Goal: Task Accomplishment & Management: Manage account settings

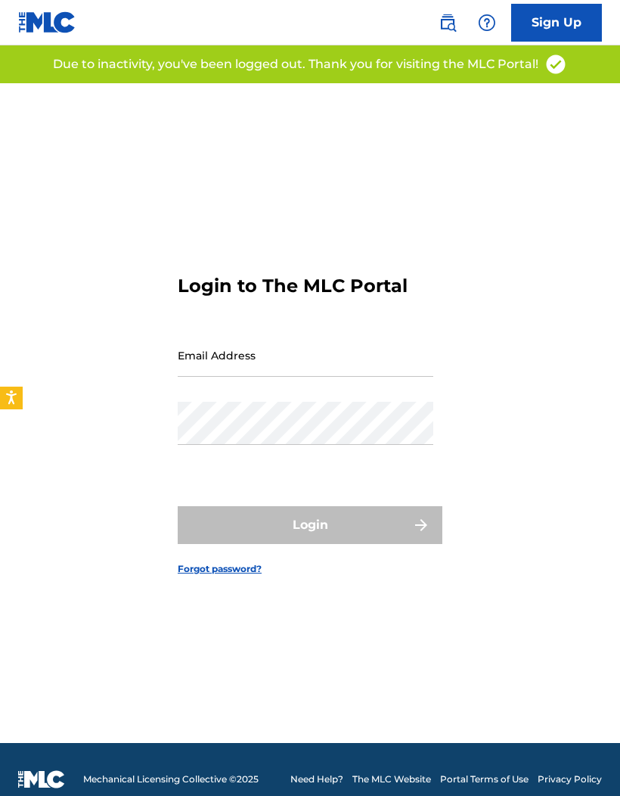
click at [228, 377] on input "Email Address" at bounding box center [306, 355] width 256 height 43
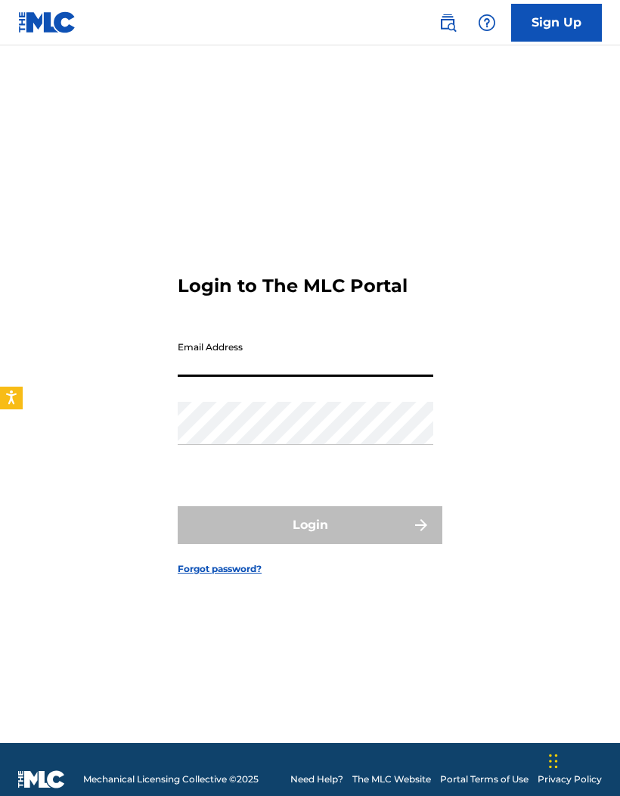
type input "Jones92509@yahoo.com"
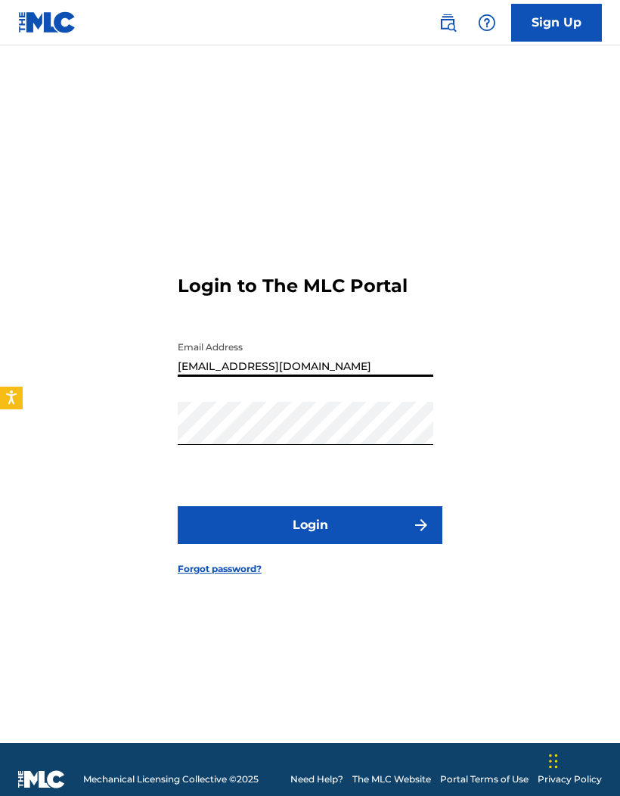
click at [210, 544] on button "Login" at bounding box center [310, 525] width 265 height 38
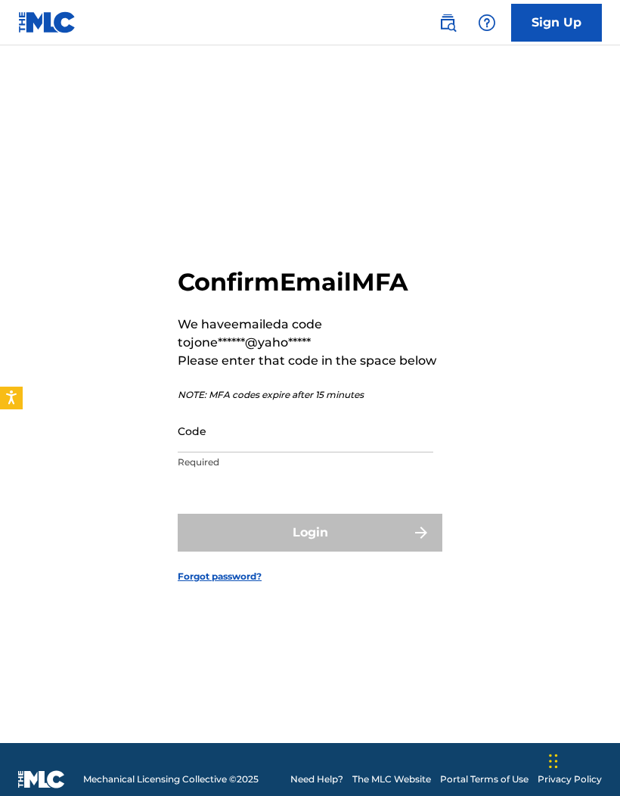
click at [215, 452] on input "Code" at bounding box center [306, 430] width 256 height 43
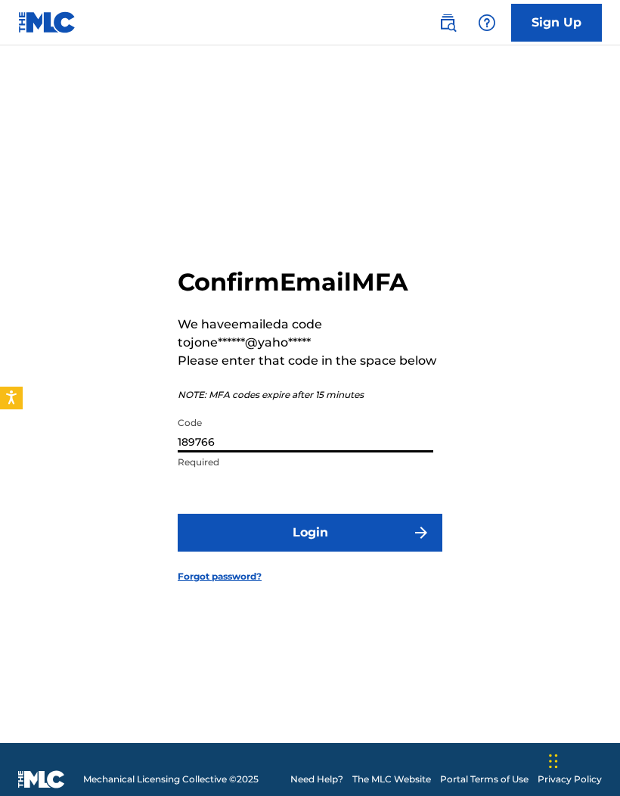
type input "189766"
click at [216, 550] on button "Login" at bounding box center [310, 533] width 265 height 38
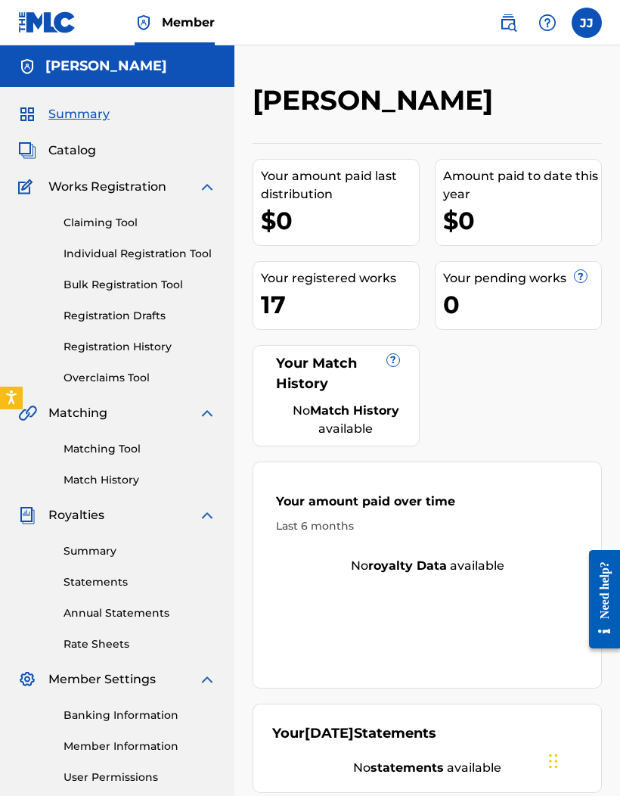
click at [92, 546] on link "Summary" at bounding box center [140, 551] width 153 height 16
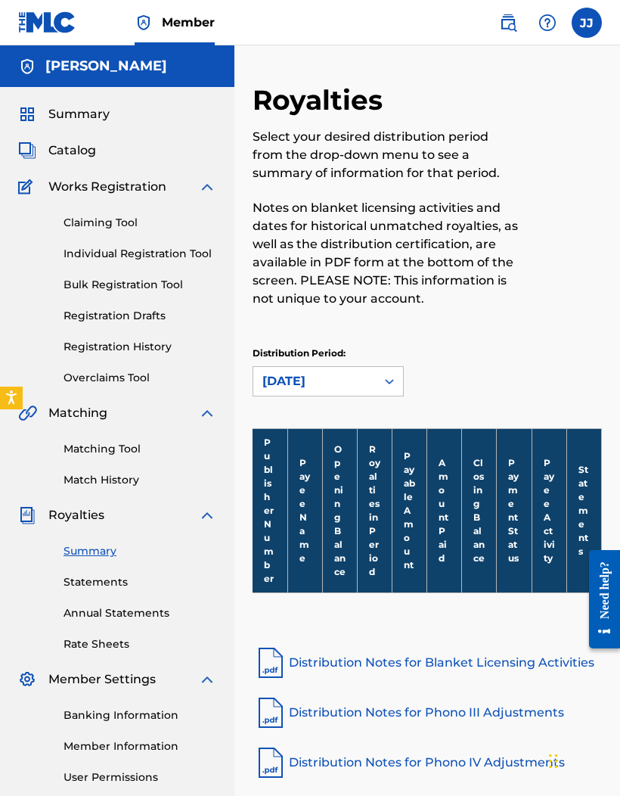
click at [133, 703] on div "Banking Information Member Information User Permissions Contact Information Mem…" at bounding box center [117, 767] width 198 height 159
click at [78, 574] on link "Statements" at bounding box center [140, 582] width 153 height 16
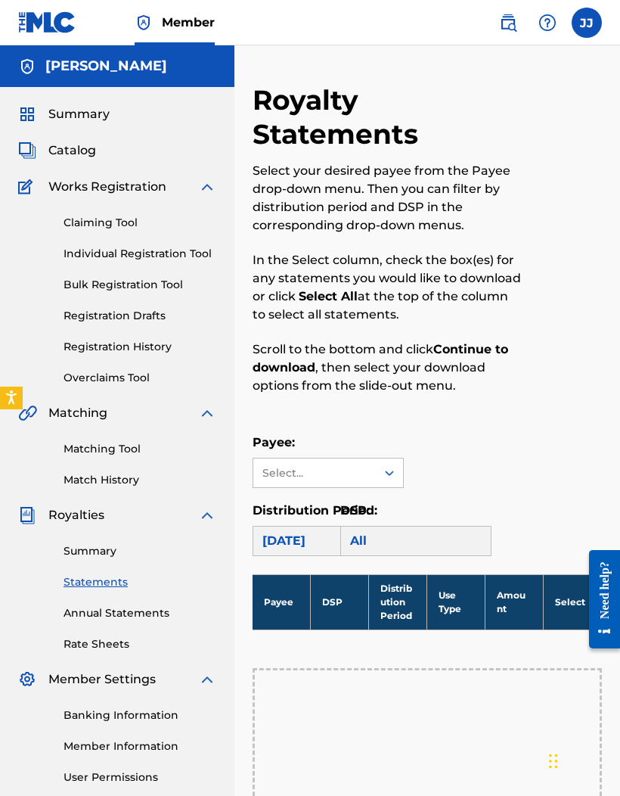
click at [111, 451] on link "Matching Tool" at bounding box center [140, 449] width 153 height 16
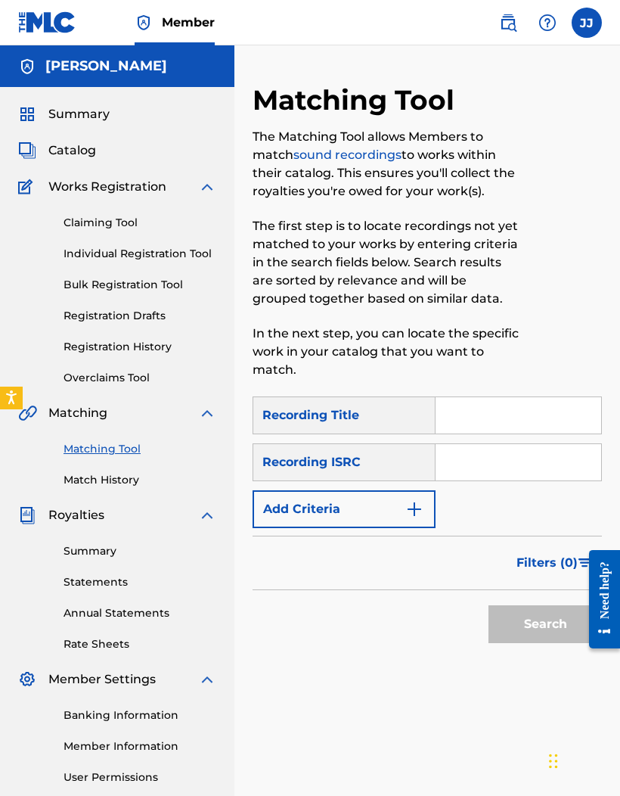
click at [74, 144] on span "Catalog" at bounding box center [72, 150] width 48 height 18
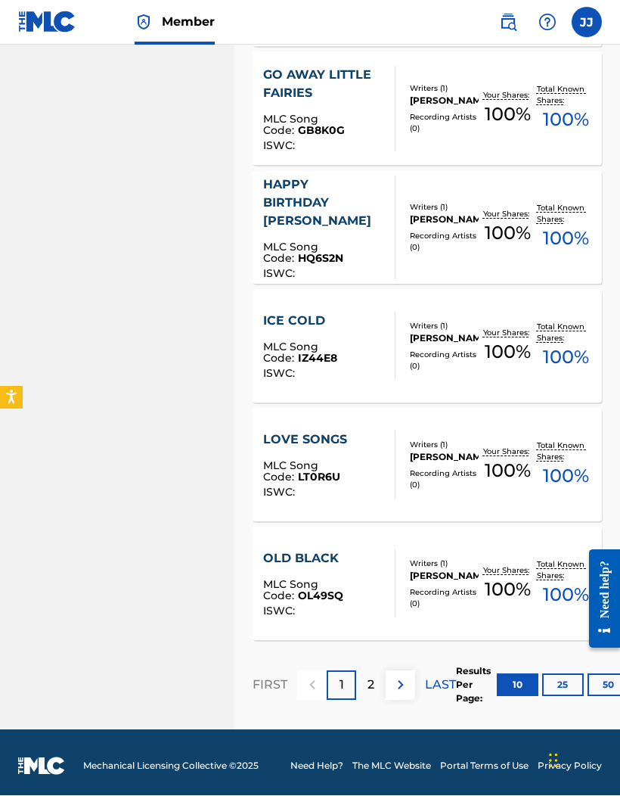
scroll to position [947, 0]
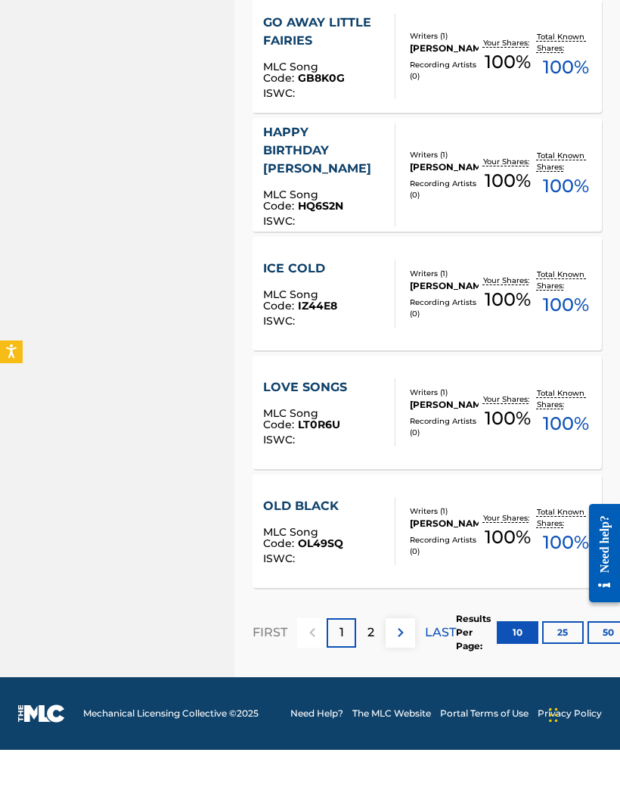
click at [371, 664] on div "2" at bounding box center [370, 678] width 29 height 29
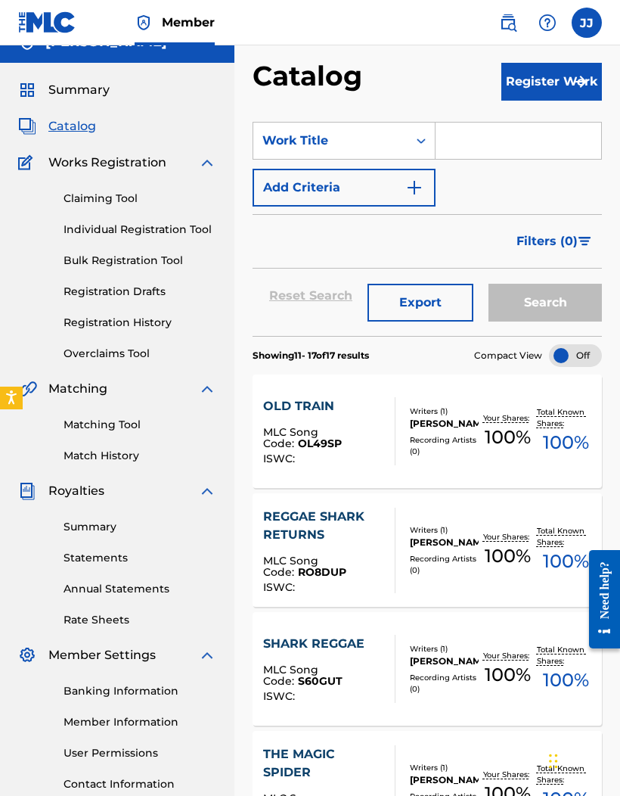
scroll to position [0, 0]
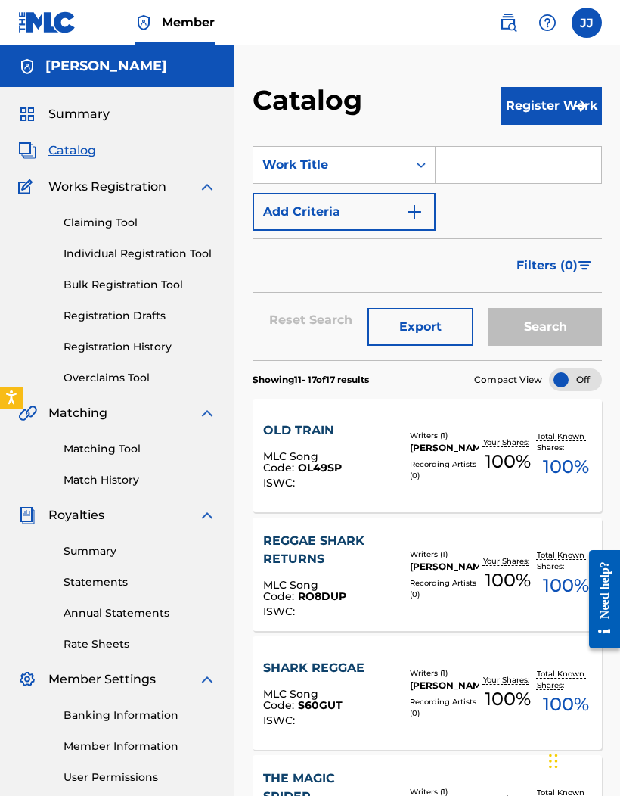
click at [99, 219] on link "Claiming Tool" at bounding box center [140, 223] width 153 height 16
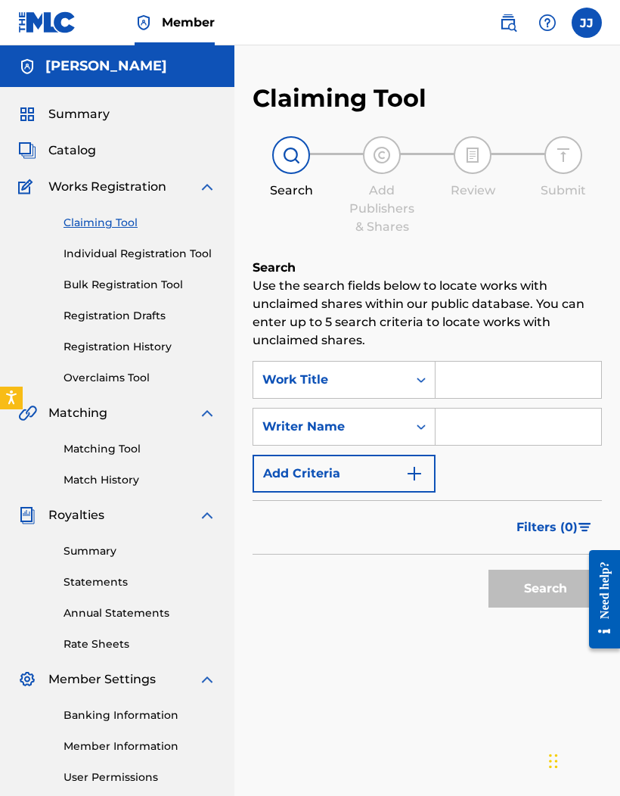
click at [520, 383] on input "Search Form" at bounding box center [519, 380] width 166 height 36
click at [548, 326] on p "Use the search fields below to locate works with unclaimed shares within our pu…" at bounding box center [427, 313] width 349 height 73
click at [507, 419] on input "Search Form" at bounding box center [519, 426] width 166 height 36
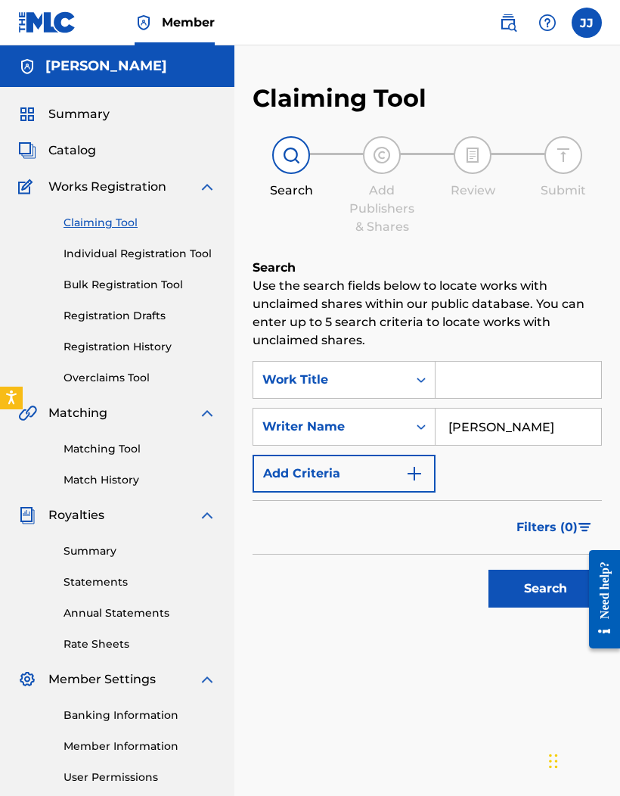
type input "Jonathan Horace jones"
click at [531, 585] on button "Search" at bounding box center [545, 589] width 113 height 38
click at [532, 377] on input "Search Form" at bounding box center [519, 380] width 166 height 36
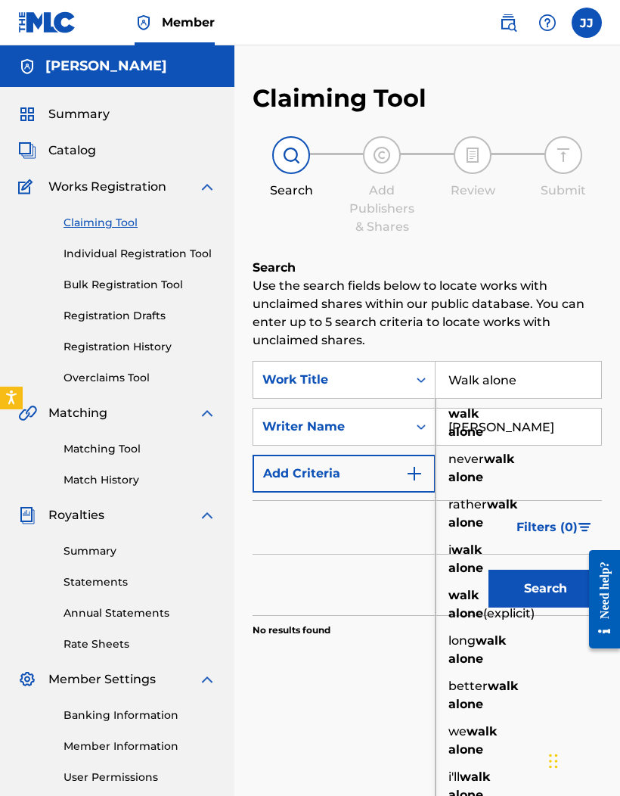
type input "Walk alone"
click at [545, 583] on button "Search" at bounding box center [545, 589] width 113 height 38
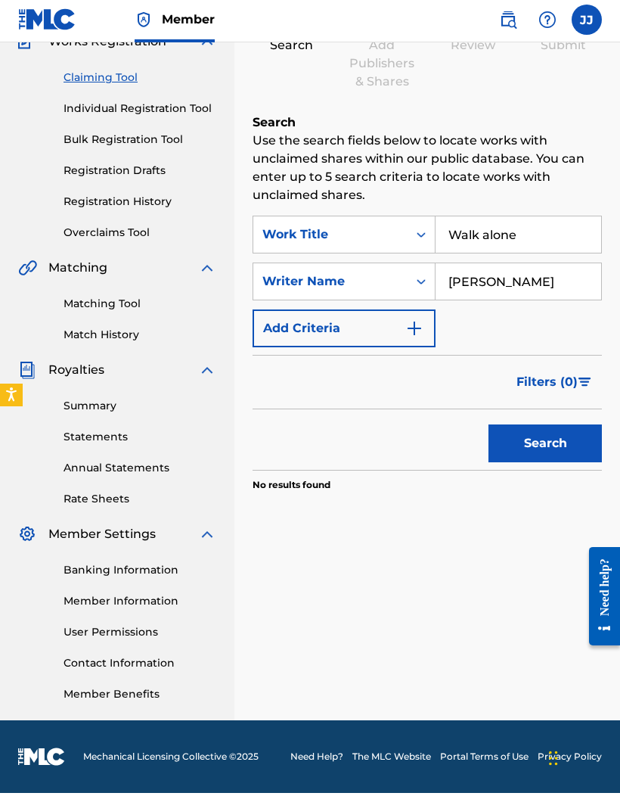
scroll to position [142, 0]
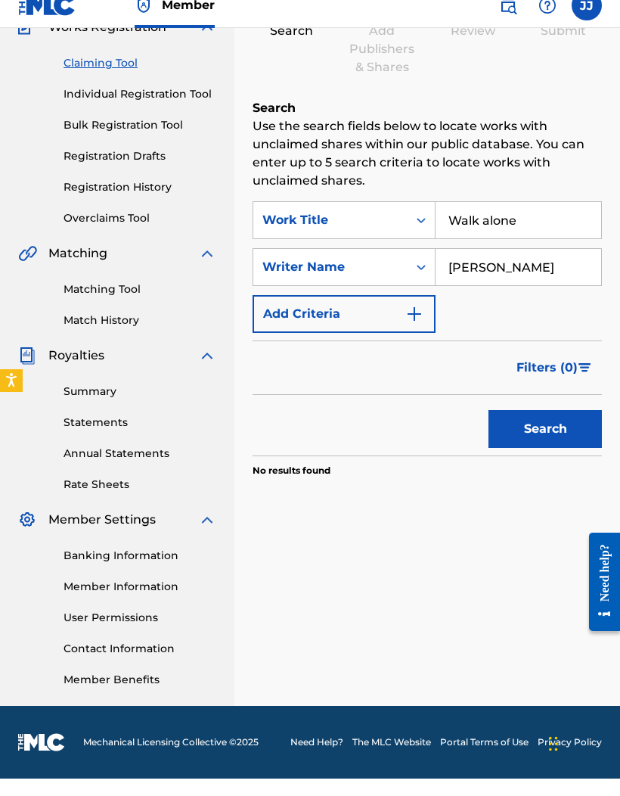
click at [116, 330] on link "Match History" at bounding box center [140, 338] width 153 height 16
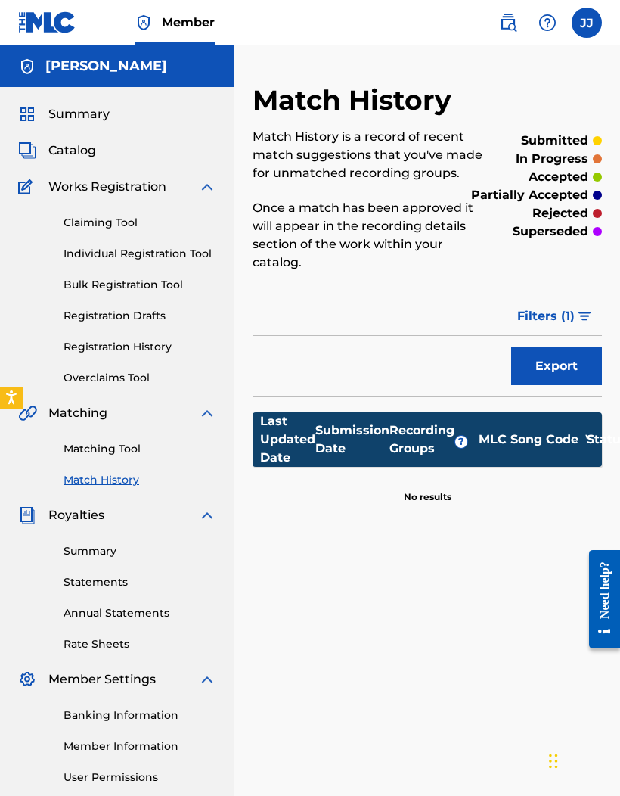
click at [117, 456] on link "Matching Tool" at bounding box center [140, 449] width 153 height 16
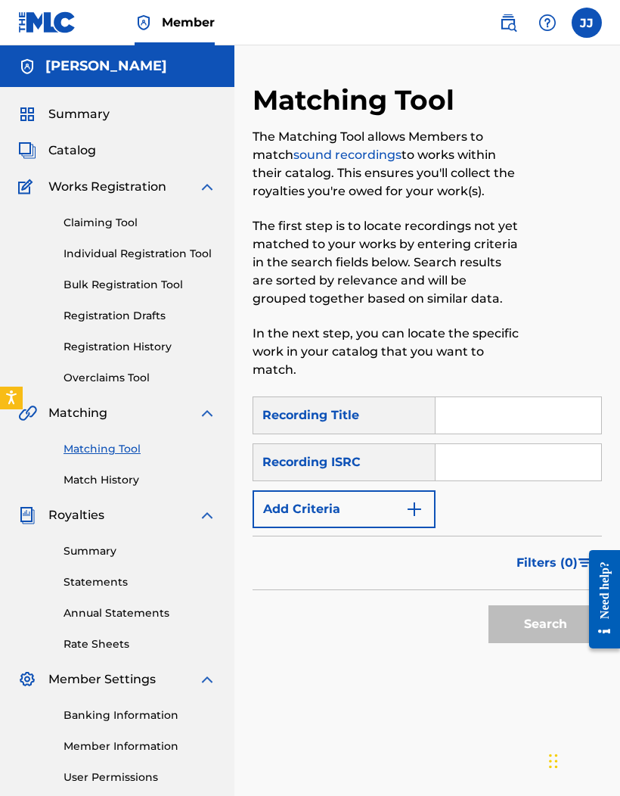
click at [519, 416] on input "Search Form" at bounding box center [519, 415] width 166 height 36
type input "Walk alone"
click at [529, 631] on button "Search" at bounding box center [545, 624] width 113 height 38
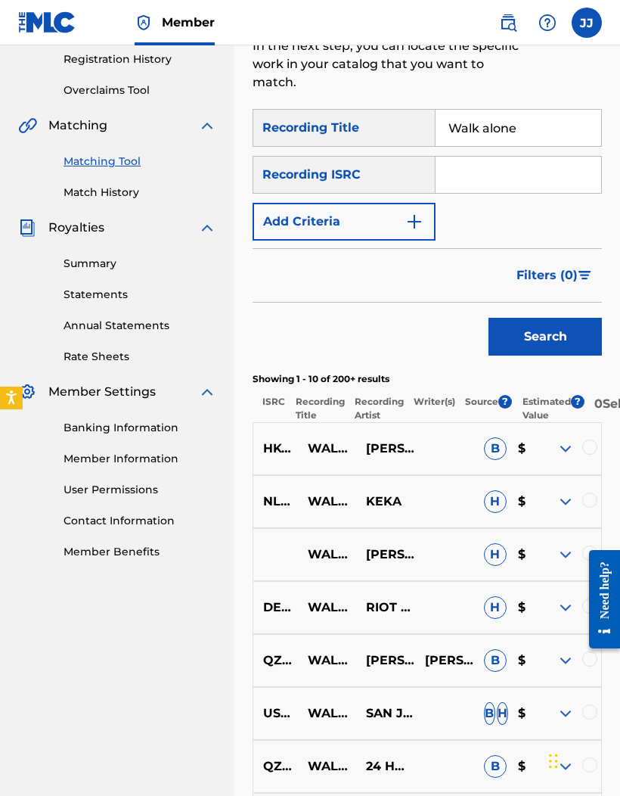
scroll to position [284, 0]
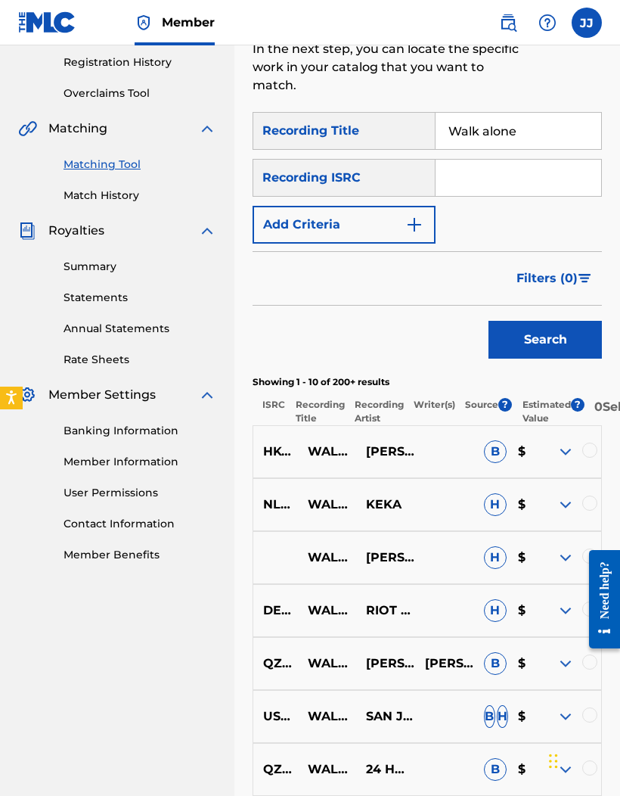
click at [559, 276] on span "Filters ( 0 )" at bounding box center [547, 278] width 61 height 18
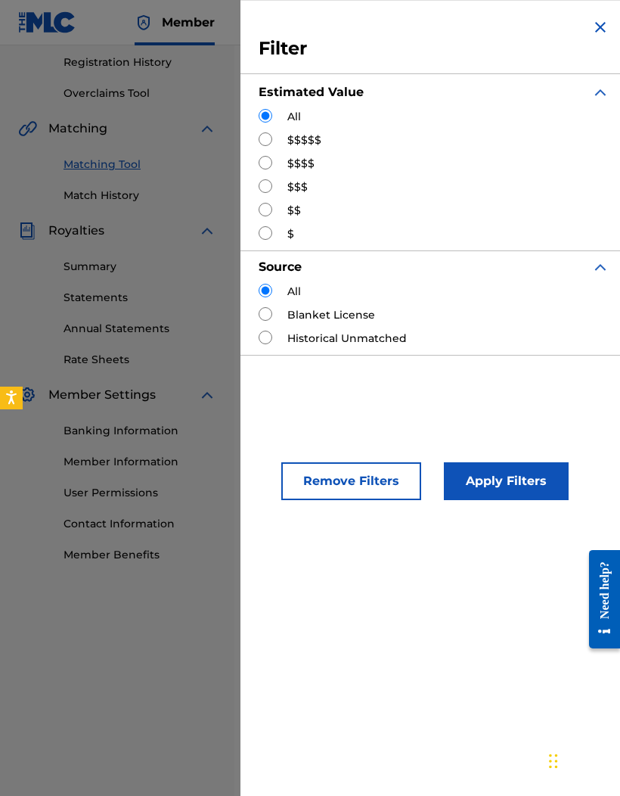
click at [307, 132] on label "$$$$$" at bounding box center [304, 140] width 34 height 16
click at [277, 139] on div "$$$$$" at bounding box center [434, 140] width 351 height 16
click at [269, 136] on input "Search Form" at bounding box center [266, 139] width 14 height 14
radio input "true"
click at [517, 488] on button "Apply Filters" at bounding box center [506, 481] width 125 height 38
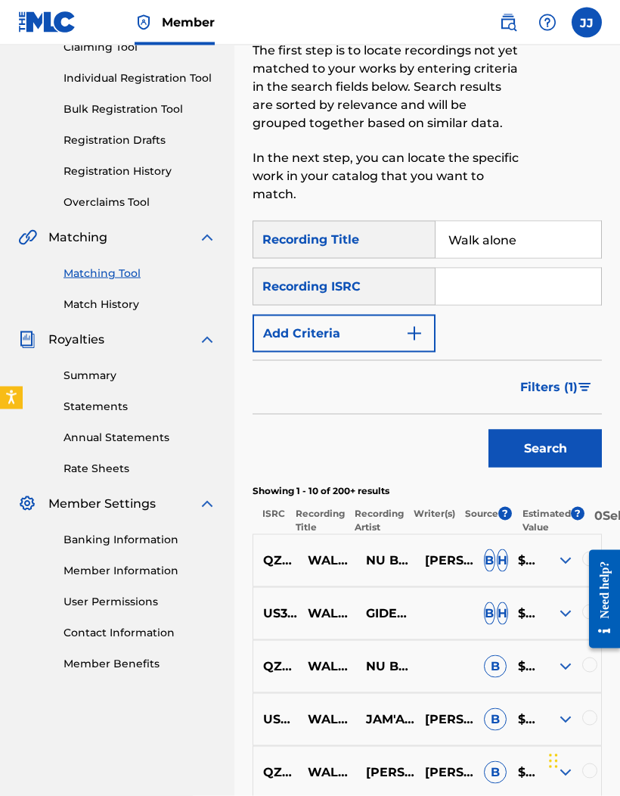
scroll to position [184, 0]
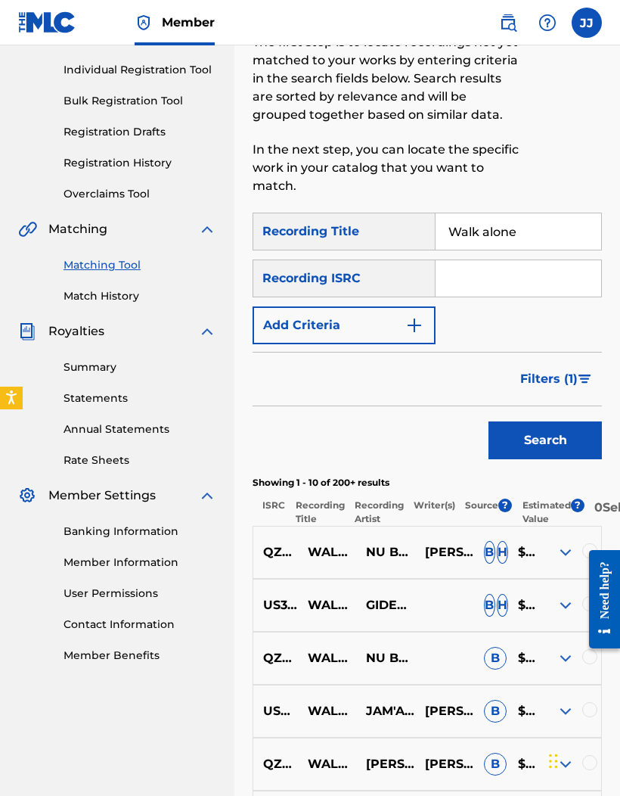
click at [556, 548] on div "QZPLR2254090 WALK ALONE NU BREED & JESSE HOWARD JOE LINN SAPP B H $$$$$" at bounding box center [427, 552] width 349 height 53
click at [559, 561] on img at bounding box center [566, 552] width 18 height 18
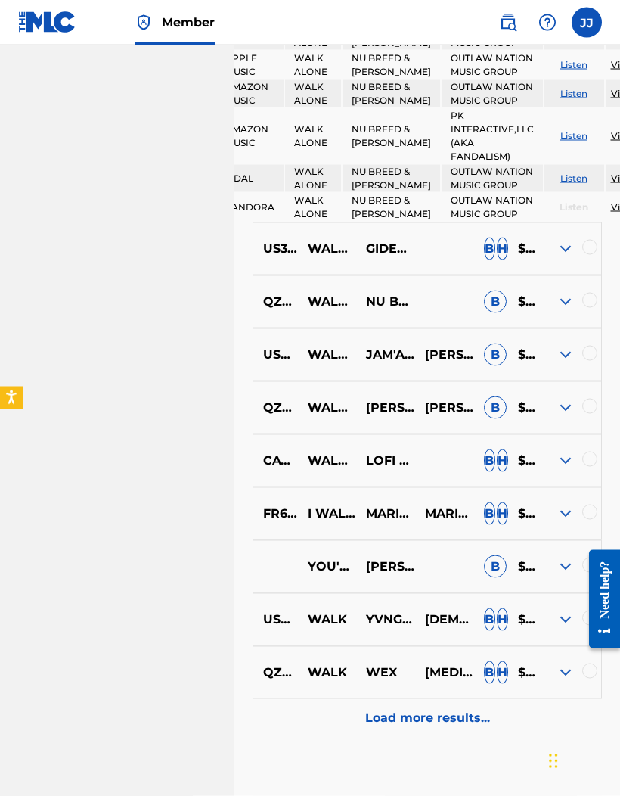
scroll to position [829, 0]
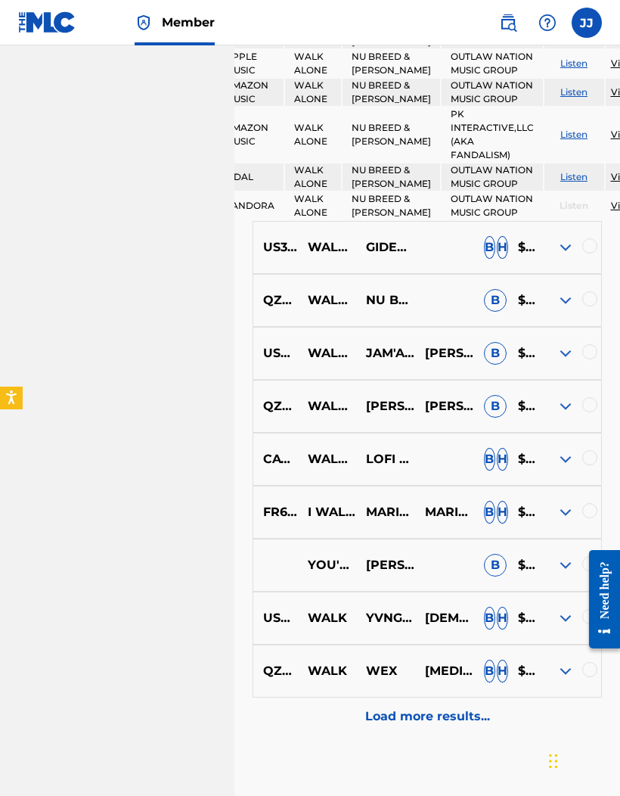
click at [553, 256] on div at bounding box center [571, 247] width 59 height 18
click at [562, 256] on img at bounding box center [566, 247] width 18 height 18
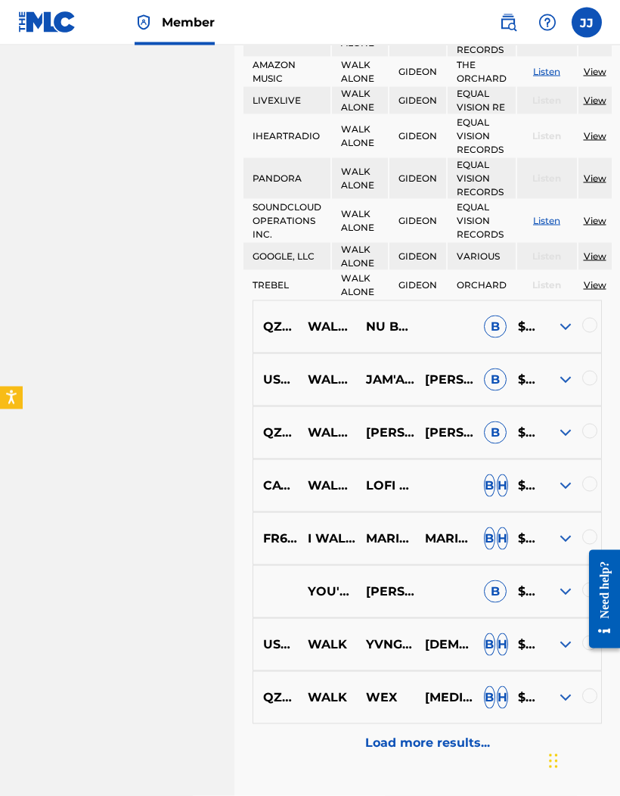
scroll to position [1373, 0]
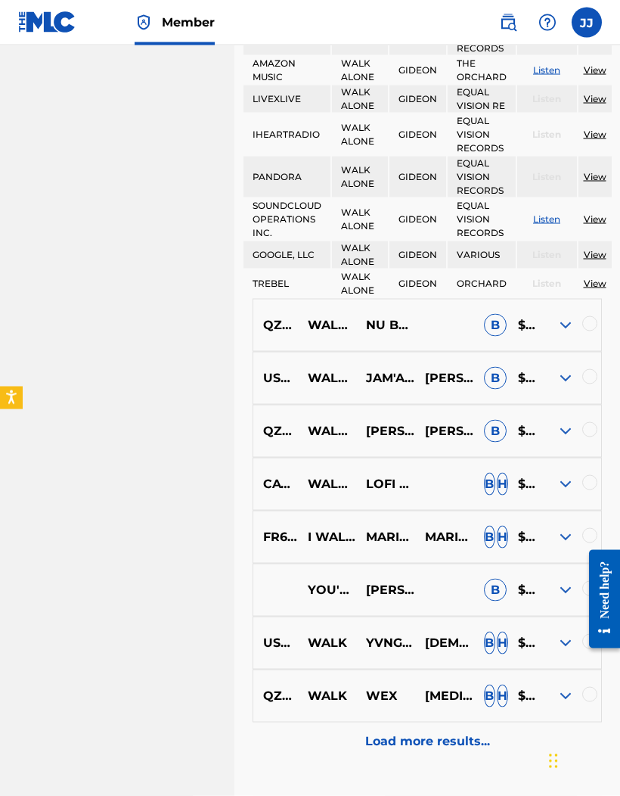
click at [551, 334] on div at bounding box center [571, 325] width 59 height 18
click at [557, 334] on img at bounding box center [566, 325] width 18 height 18
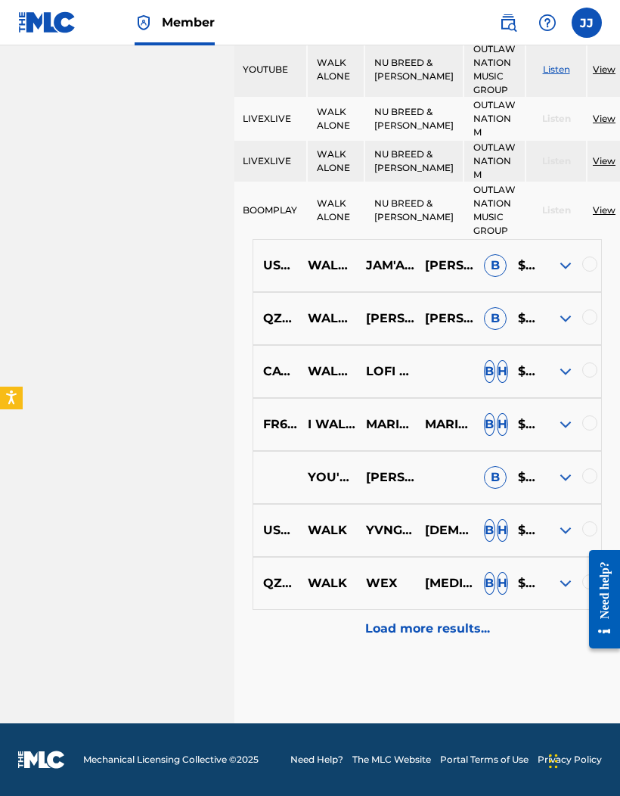
scroll to position [1857, 0]
click at [557, 380] on img at bounding box center [566, 371] width 18 height 18
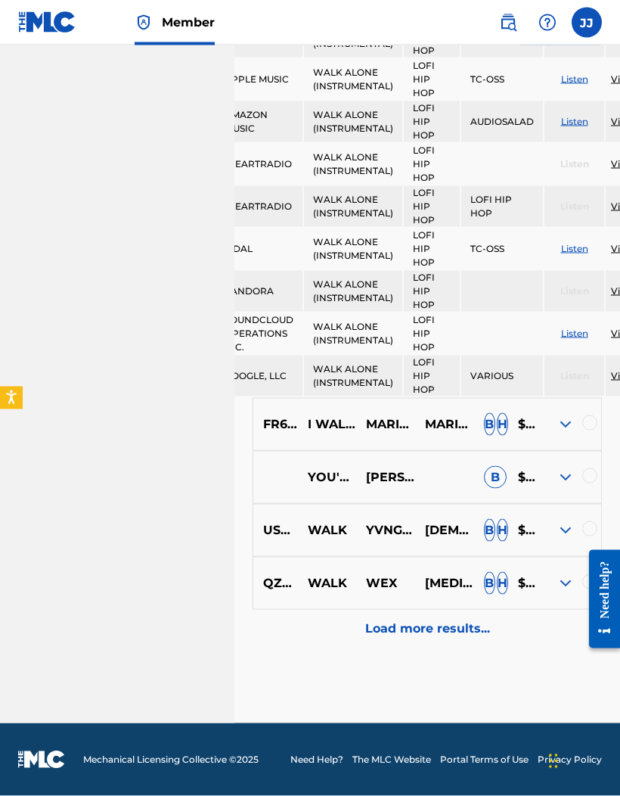
scroll to position [2381, 0]
click at [558, 486] on img at bounding box center [566, 477] width 18 height 18
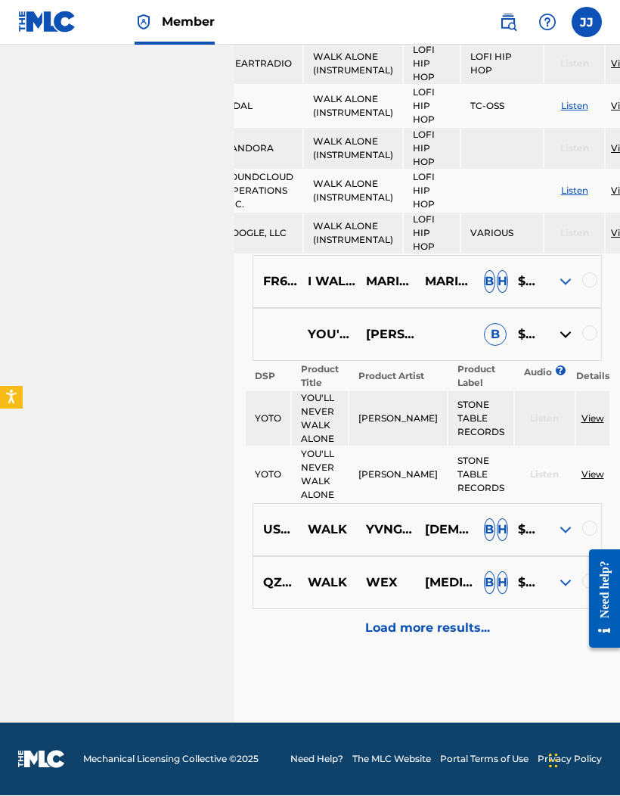
scroll to position [2747, 0]
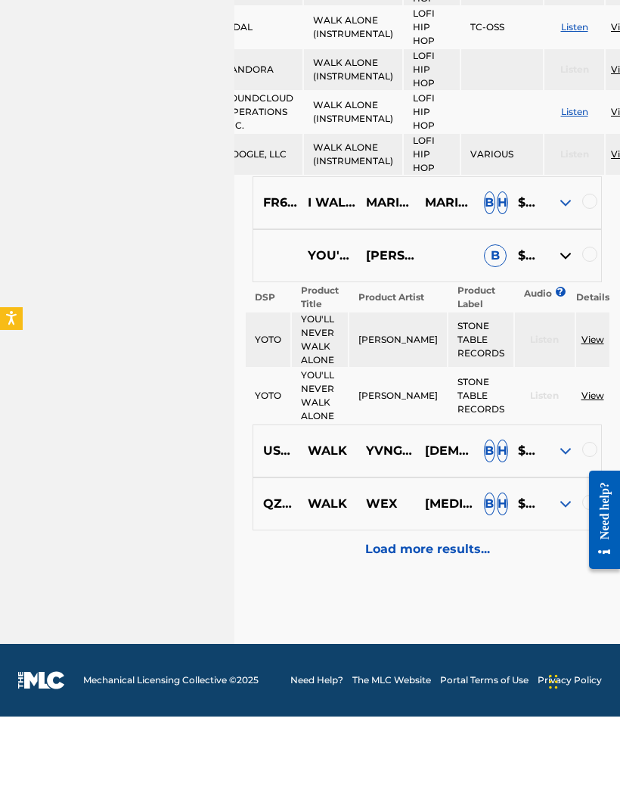
click at [469, 619] on p "Load more results..." at bounding box center [427, 628] width 125 height 18
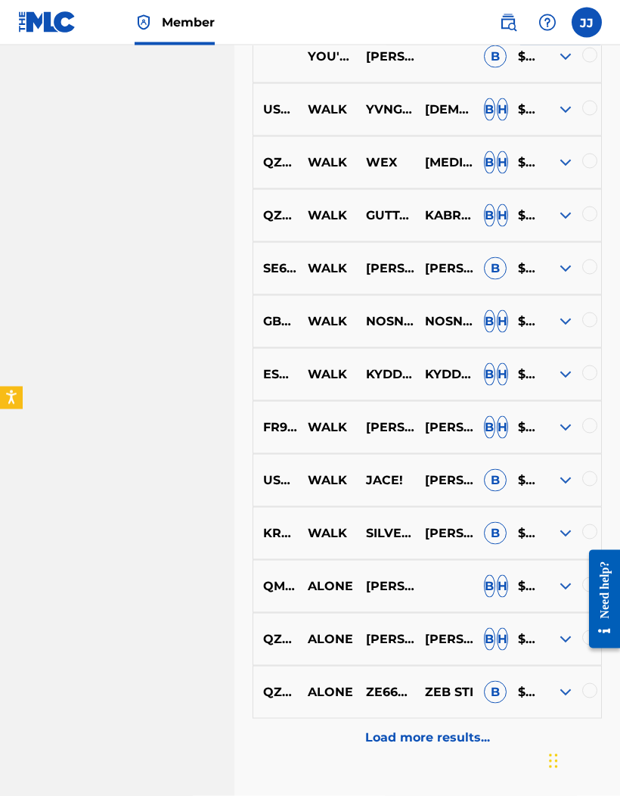
scroll to position [1168, 0]
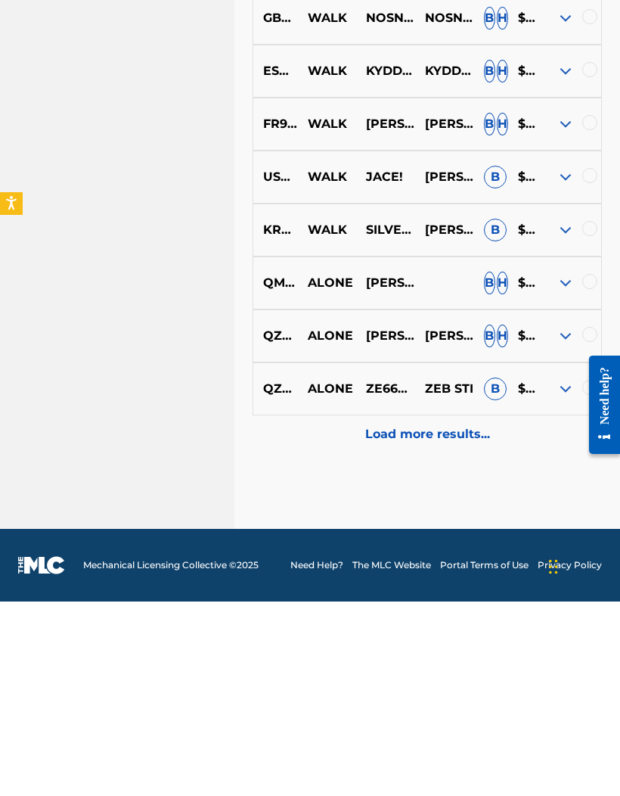
click at [547, 468] on div at bounding box center [571, 477] width 59 height 18
click at [563, 468] on img at bounding box center [566, 477] width 18 height 18
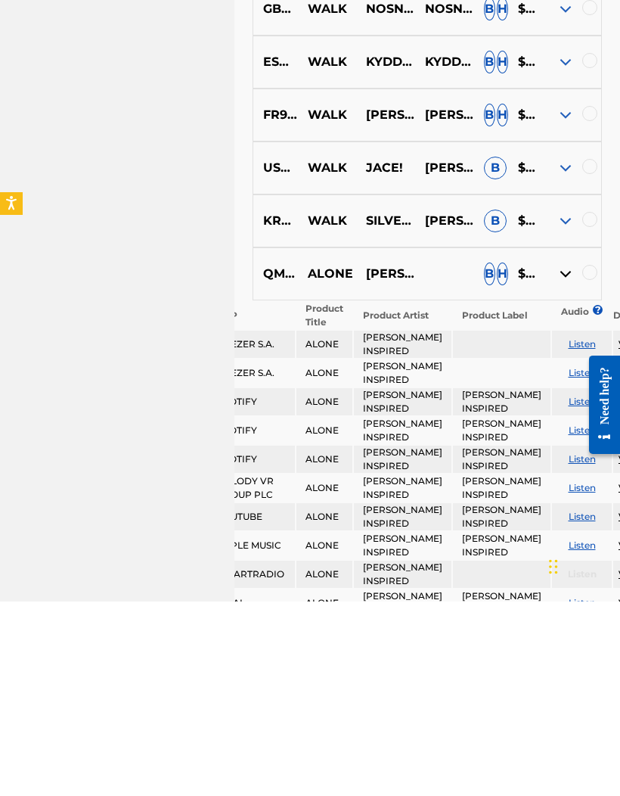
scroll to position [1362, 0]
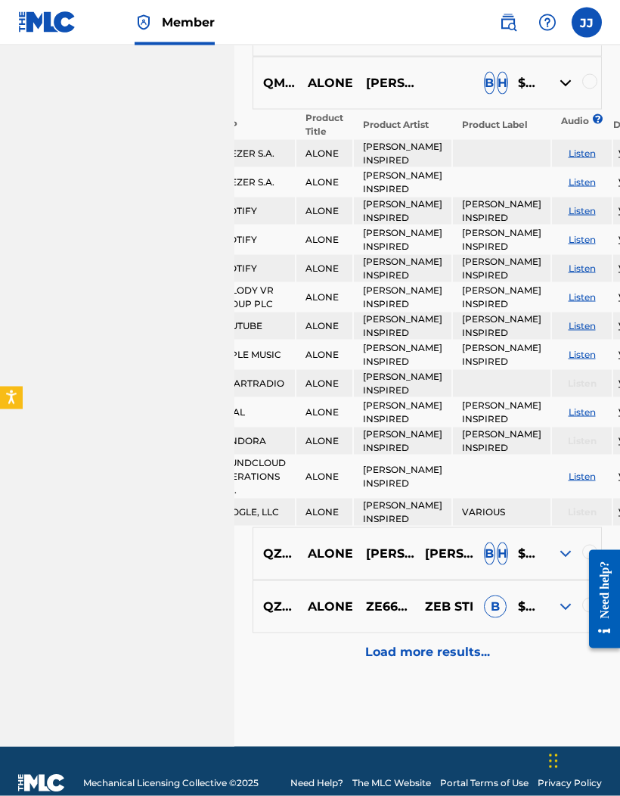
click at [466, 652] on p "Load more results..." at bounding box center [427, 652] width 125 height 18
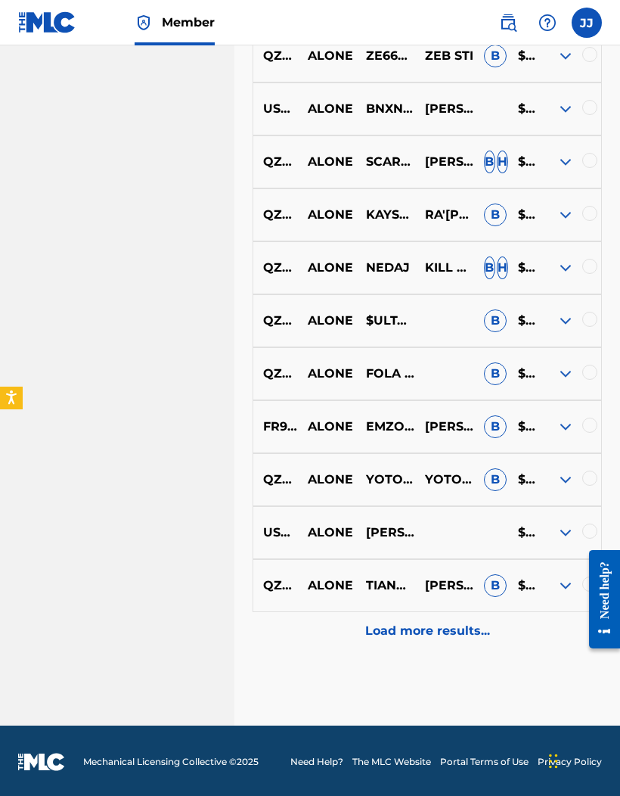
scroll to position [1693, 0]
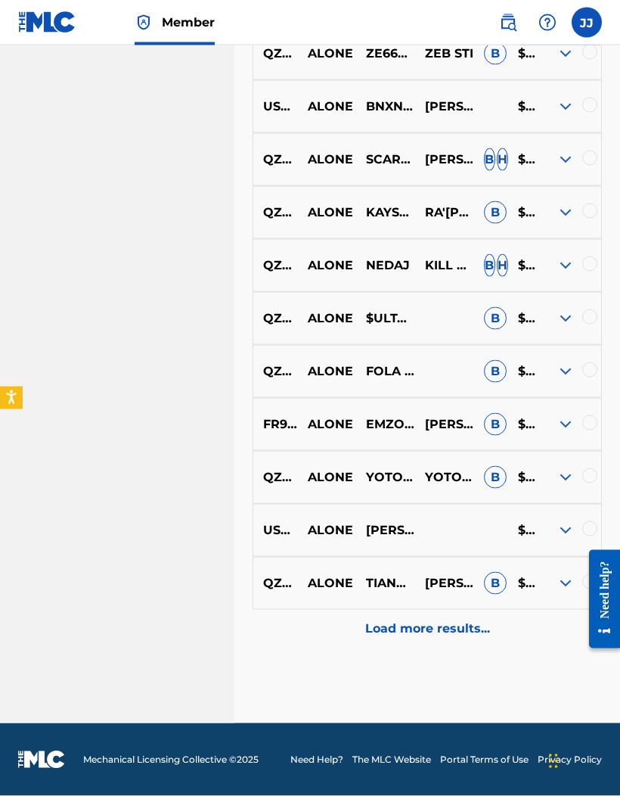
click at [555, 331] on div "QZNWR2268303 ALONE $ULTANR$ B $$$$$" at bounding box center [427, 318] width 349 height 53
click at [549, 321] on div at bounding box center [571, 318] width 59 height 18
click at [562, 317] on img at bounding box center [566, 318] width 18 height 18
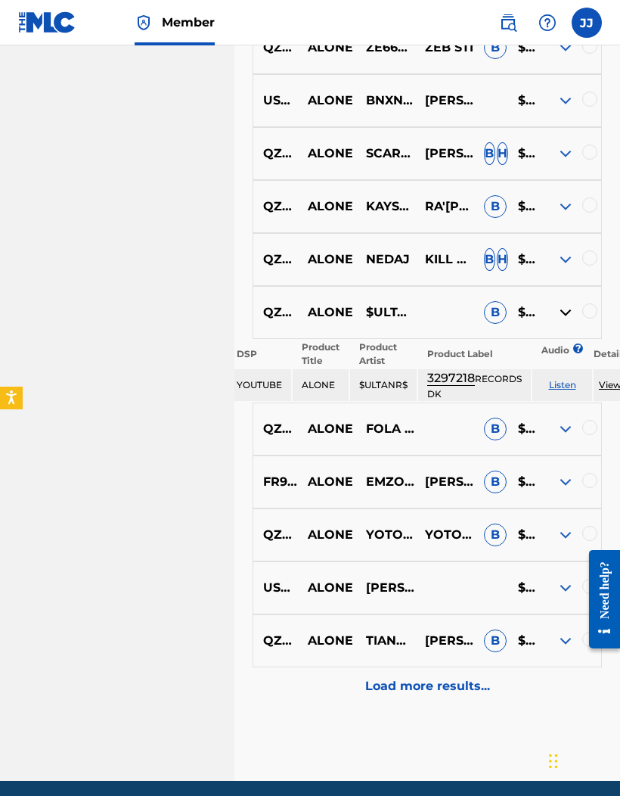
click at [545, 438] on div at bounding box center [571, 429] width 59 height 18
click at [559, 438] on img at bounding box center [566, 429] width 18 height 18
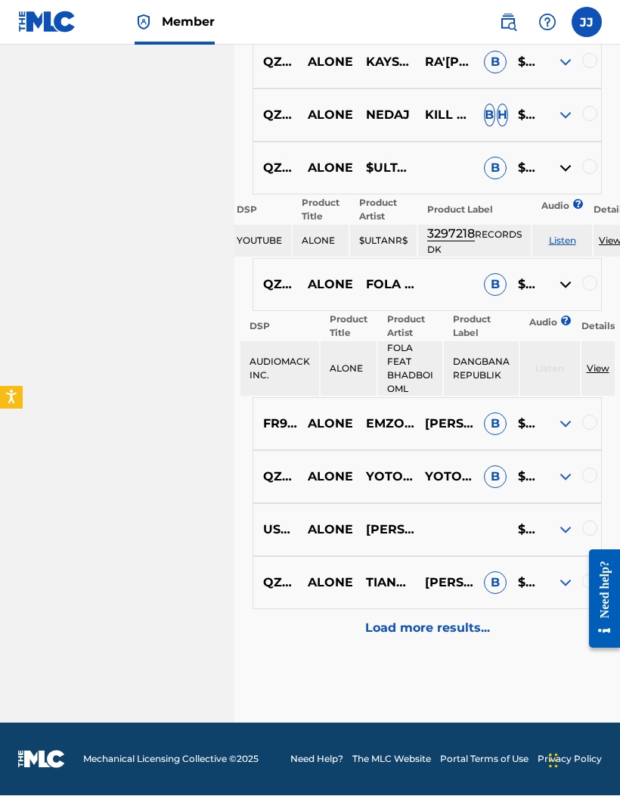
scroll to position [1858, 0]
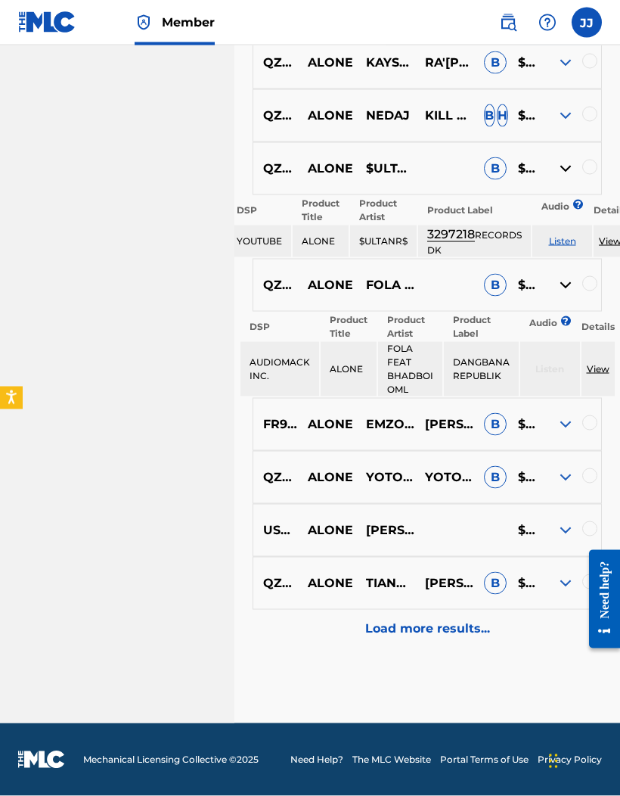
click at [562, 520] on div "USUM71702215 ALONE HALSEY $$$$$" at bounding box center [427, 530] width 349 height 53
click at [557, 525] on img at bounding box center [566, 530] width 18 height 18
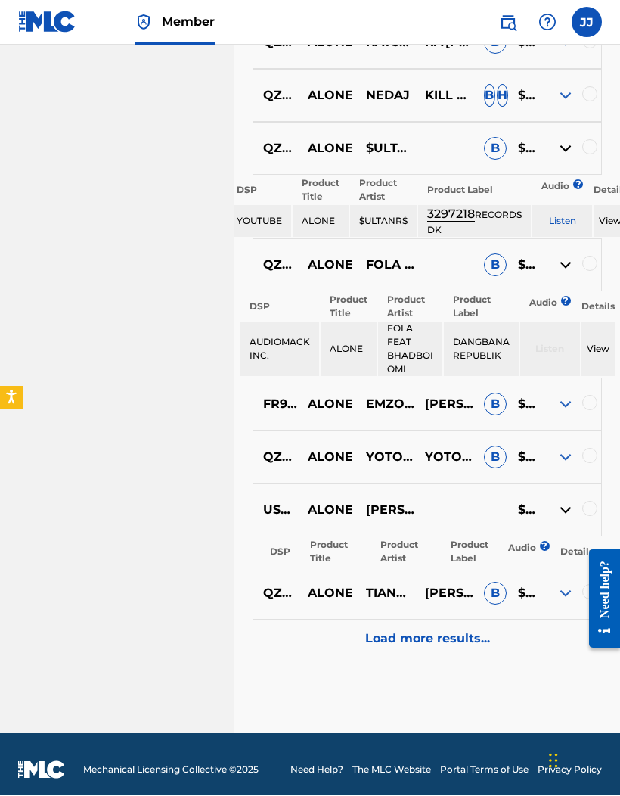
scroll to position [1891, 0]
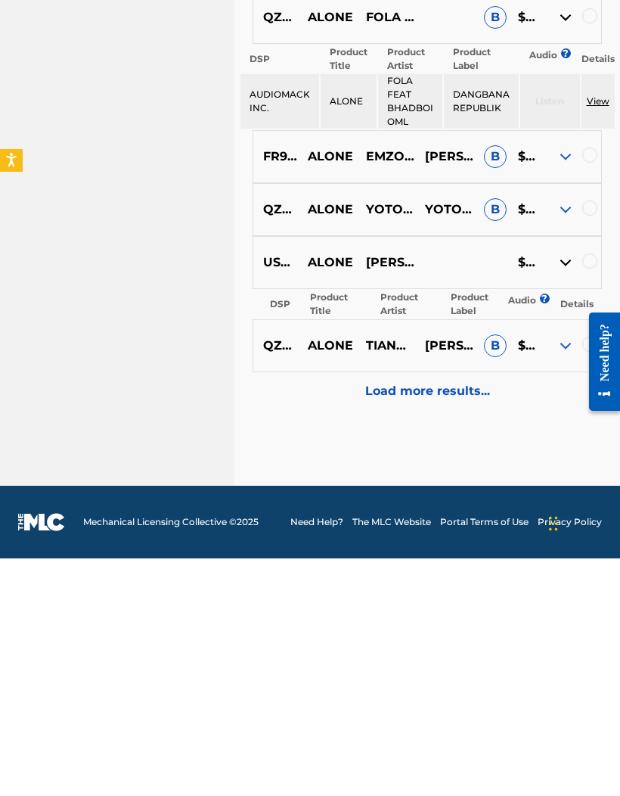
click at [480, 619] on p "Load more results..." at bounding box center [427, 628] width 125 height 18
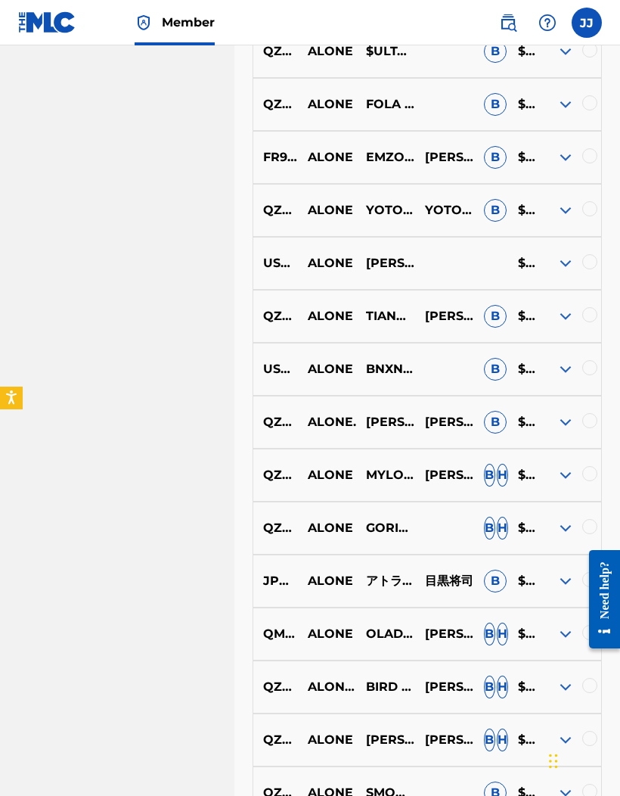
scroll to position [2227, 0]
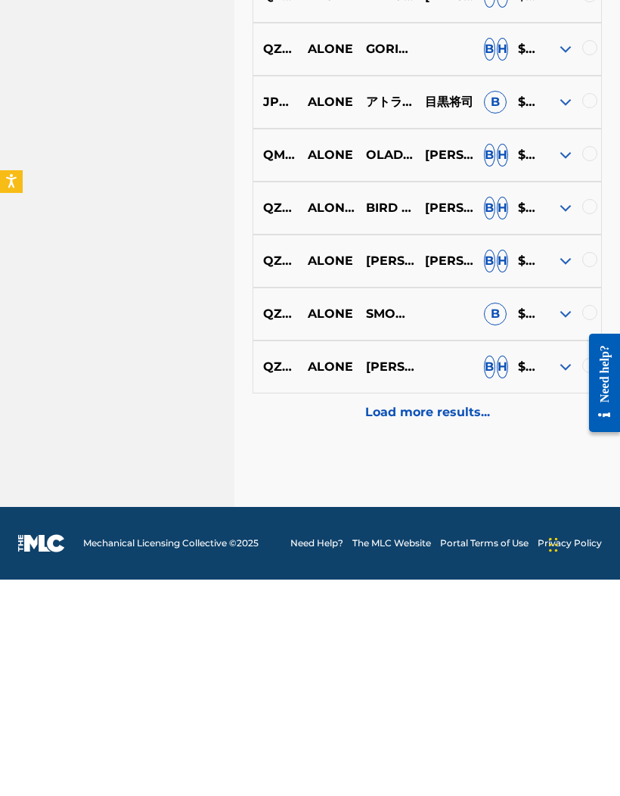
click at [557, 574] on img at bounding box center [566, 583] width 18 height 18
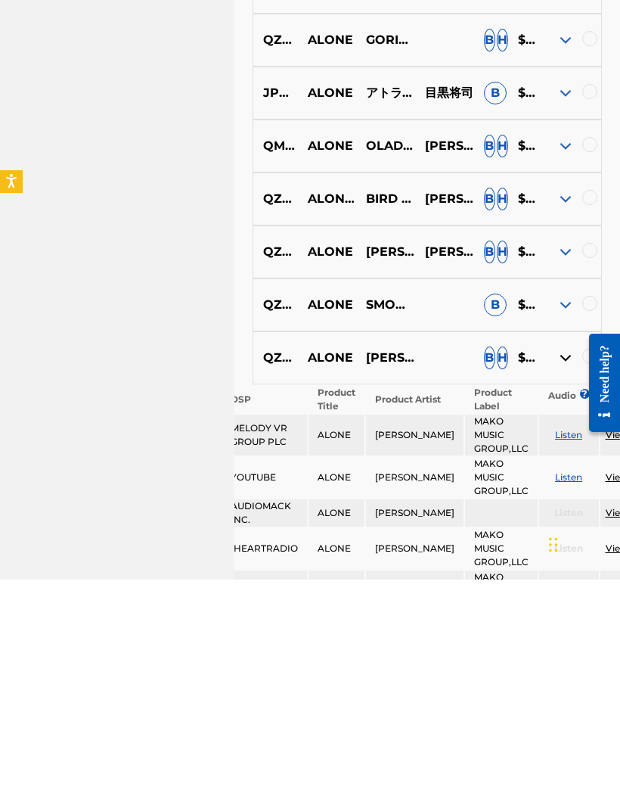
scroll to position [2443, 0]
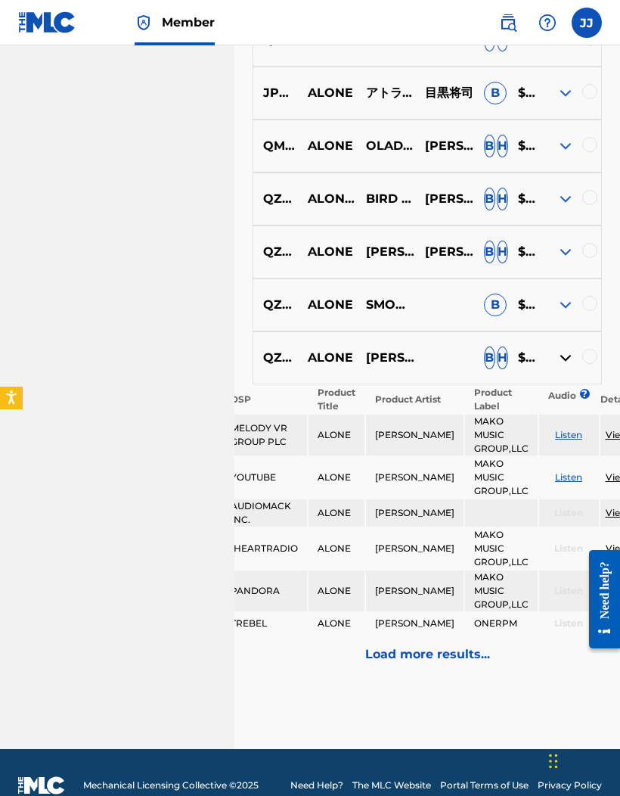
click at [544, 314] on div at bounding box center [571, 305] width 59 height 18
click at [557, 314] on img at bounding box center [566, 305] width 18 height 18
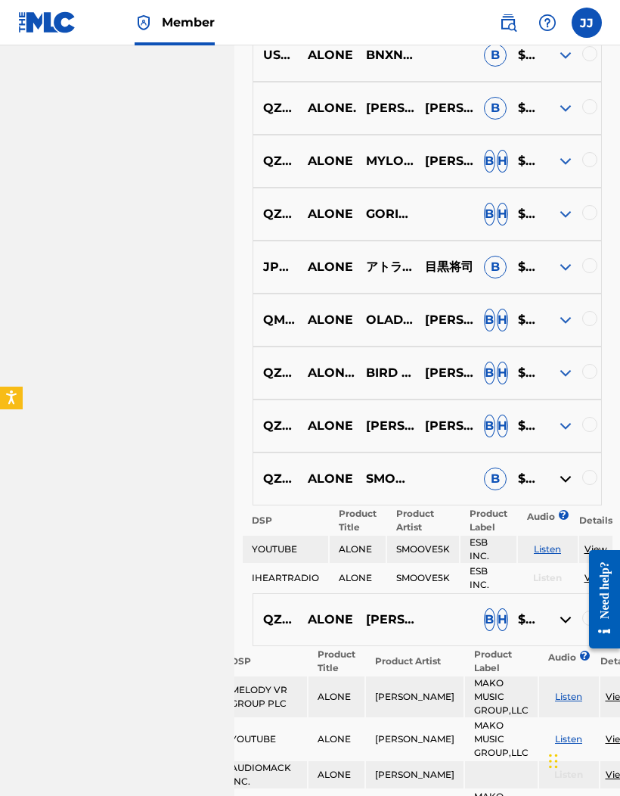
scroll to position [2268, 0]
click at [563, 223] on img at bounding box center [566, 215] width 18 height 18
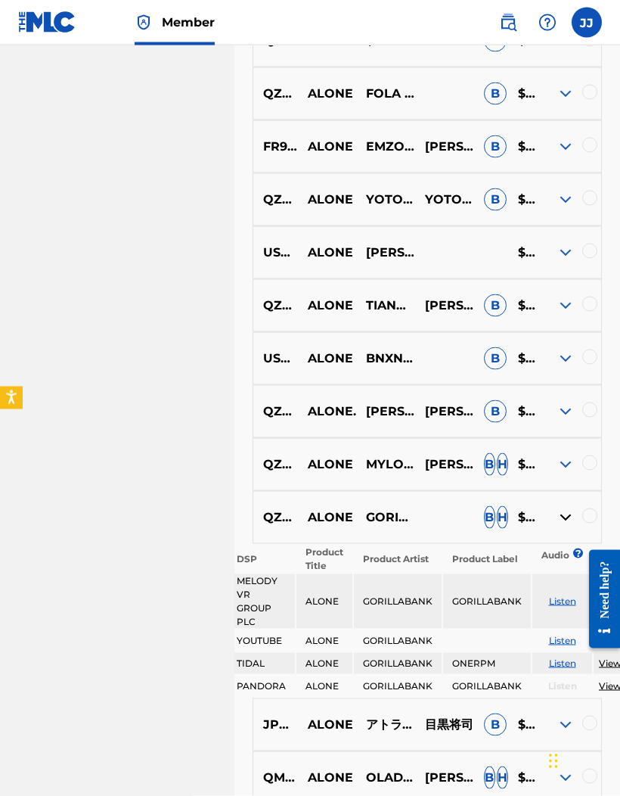
scroll to position [1959, 0]
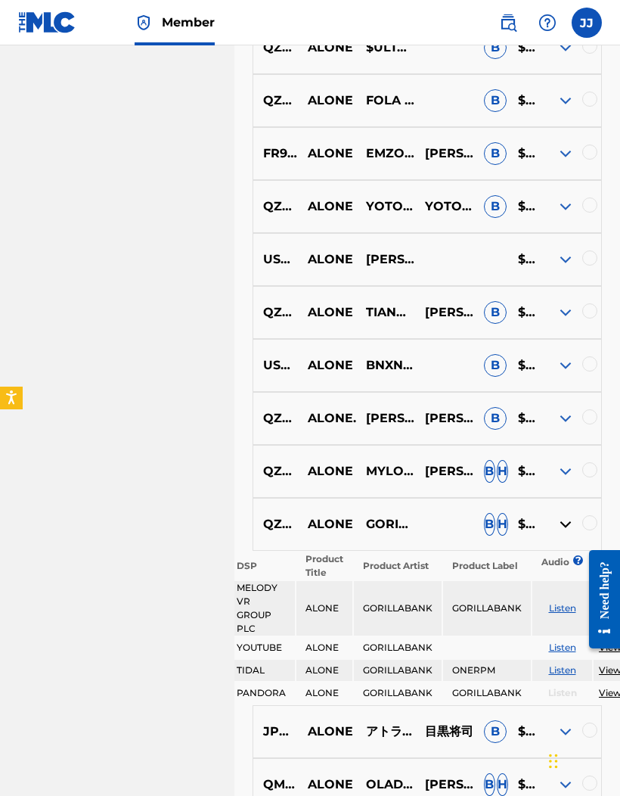
click at [549, 374] on div at bounding box center [571, 365] width 59 height 18
click at [560, 365] on img at bounding box center [566, 365] width 18 height 18
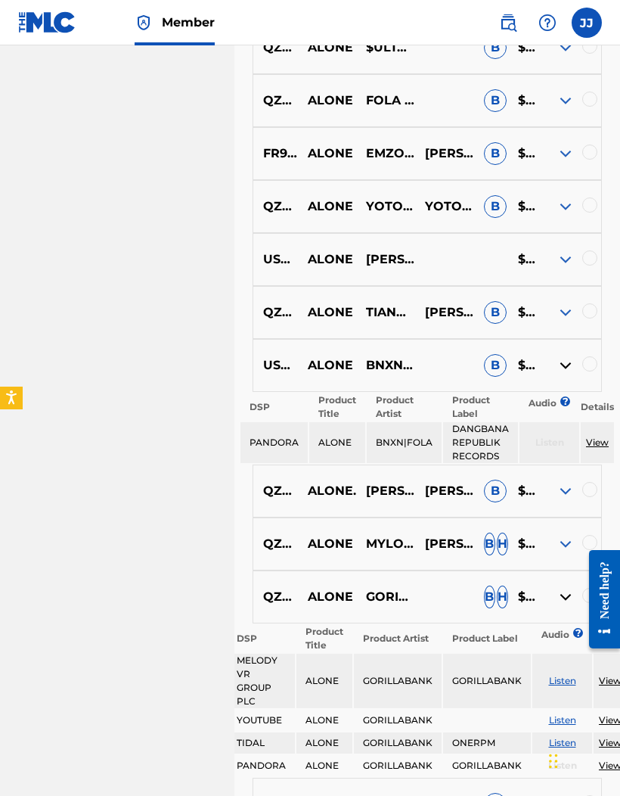
click at [548, 268] on div at bounding box center [571, 259] width 59 height 18
click at [561, 268] on img at bounding box center [566, 259] width 18 height 18
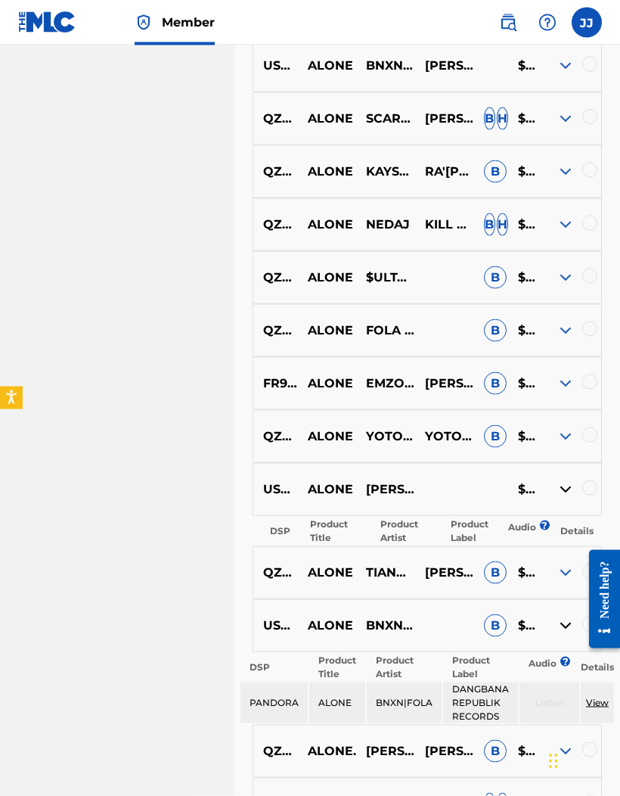
click at [563, 331] on img at bounding box center [566, 330] width 18 height 18
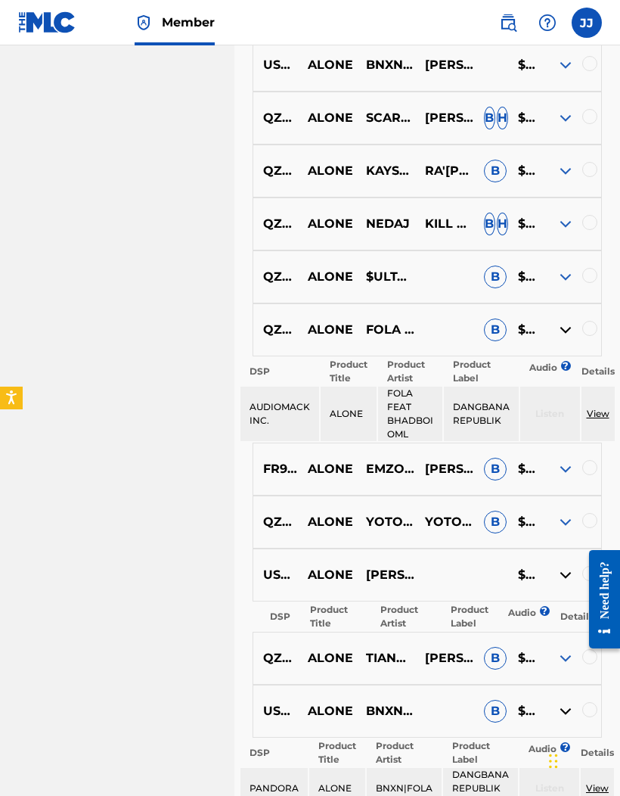
click at [548, 278] on div at bounding box center [571, 277] width 59 height 18
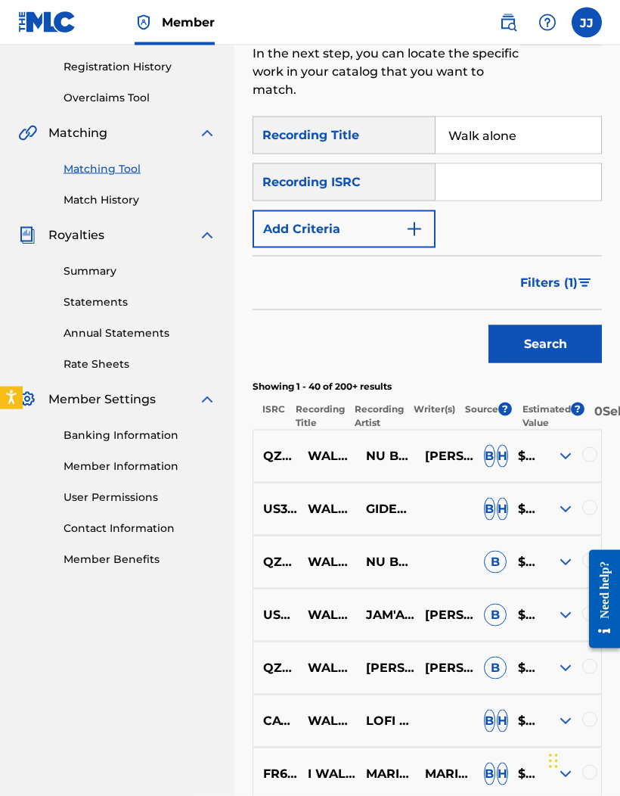
scroll to position [281, 0]
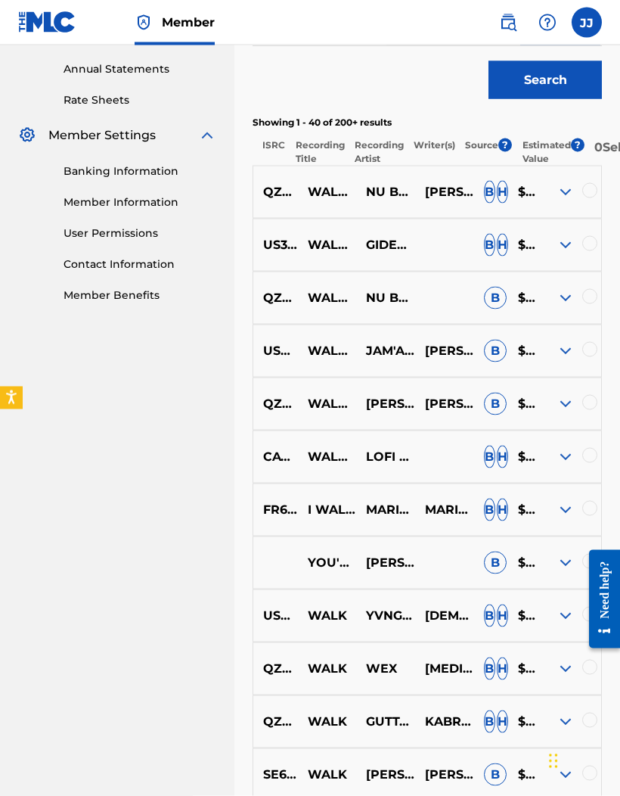
click at [573, 457] on img at bounding box center [566, 457] width 18 height 18
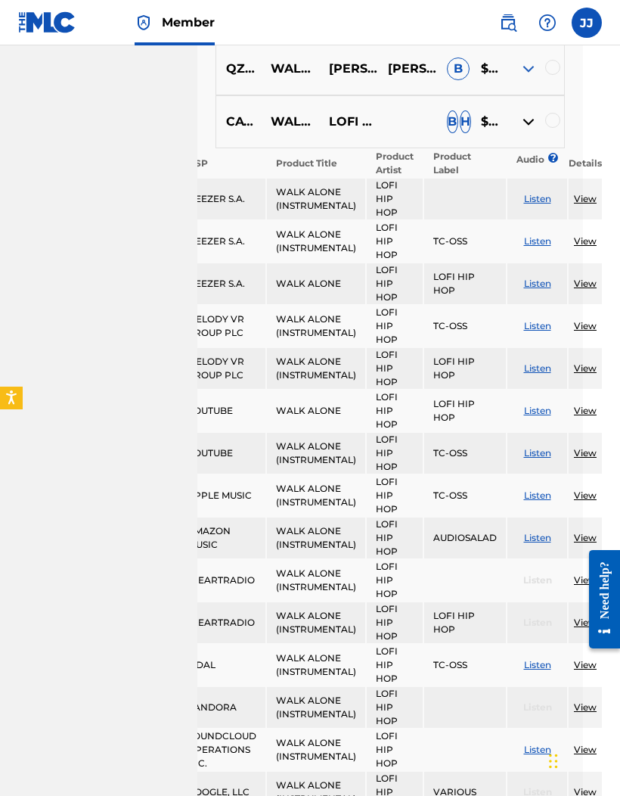
scroll to position [889, 67]
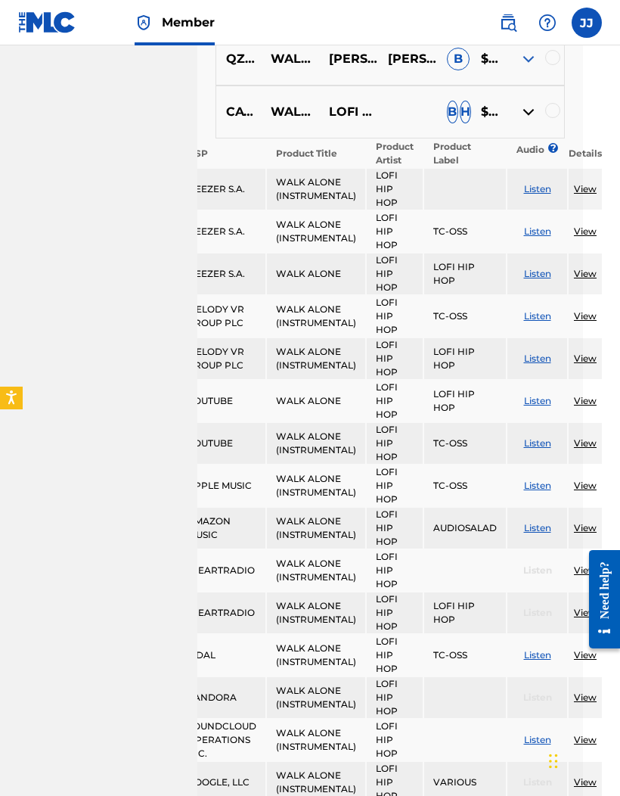
click at [597, 237] on link "View" at bounding box center [585, 230] width 23 height 11
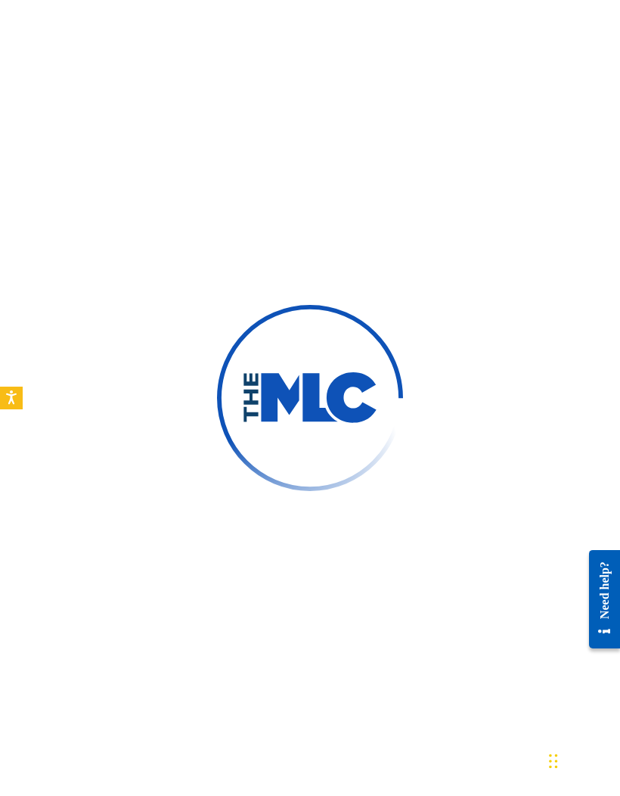
click at [180, 160] on div at bounding box center [310, 398] width 620 height 796
click at [188, 152] on div at bounding box center [310, 398] width 620 height 796
click at [482, 270] on div at bounding box center [310, 398] width 620 height 796
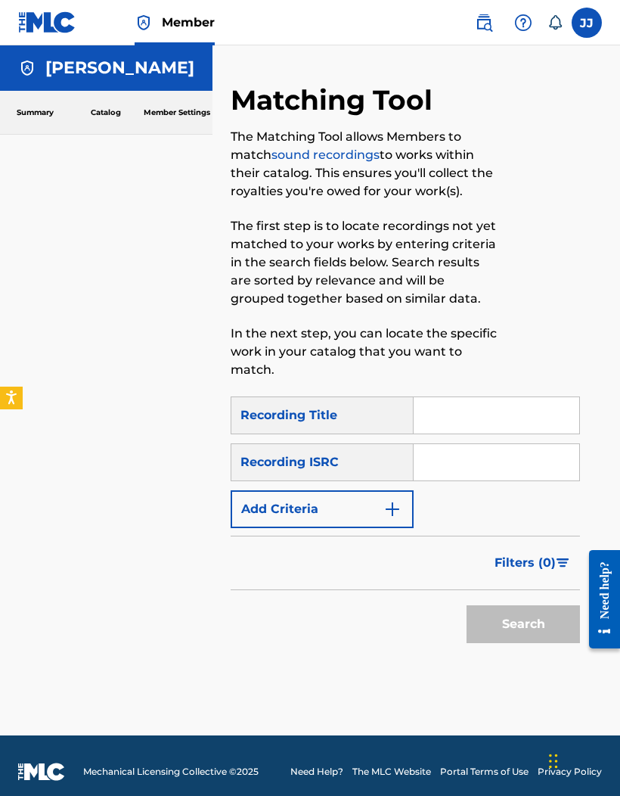
click at [39, 26] on img at bounding box center [47, 22] width 58 height 22
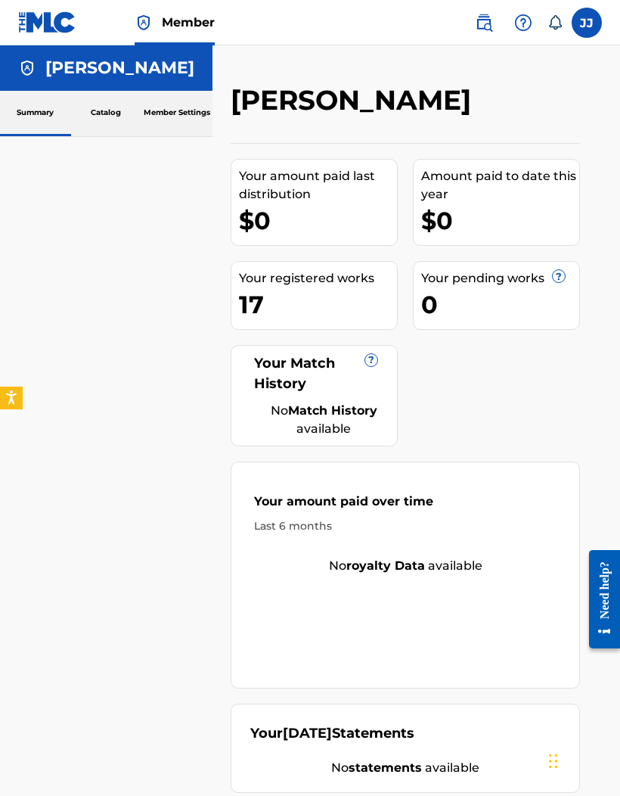
click at [250, 284] on div "Your registered works" at bounding box center [318, 278] width 158 height 18
click at [249, 278] on div "Your registered works" at bounding box center [318, 278] width 158 height 18
click at [101, 114] on link "Catalog" at bounding box center [106, 113] width 71 height 45
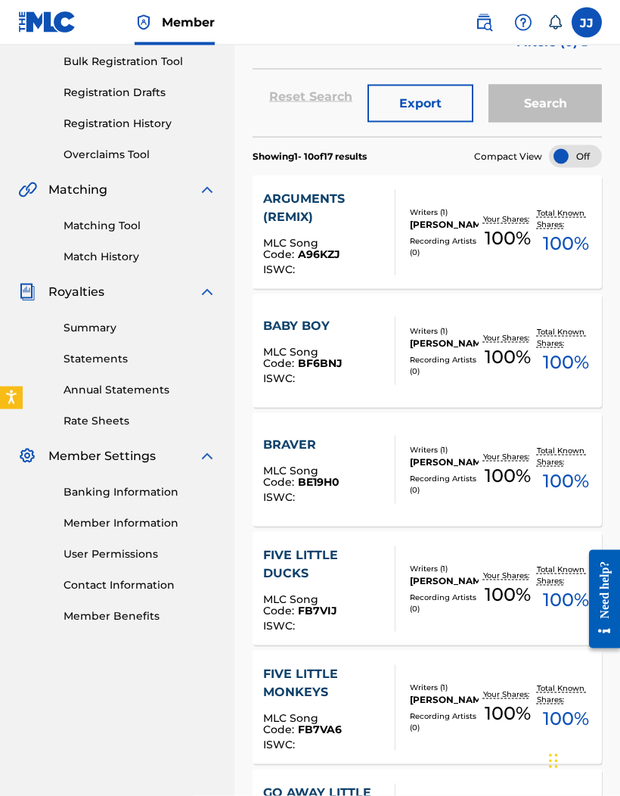
scroll to position [225, 0]
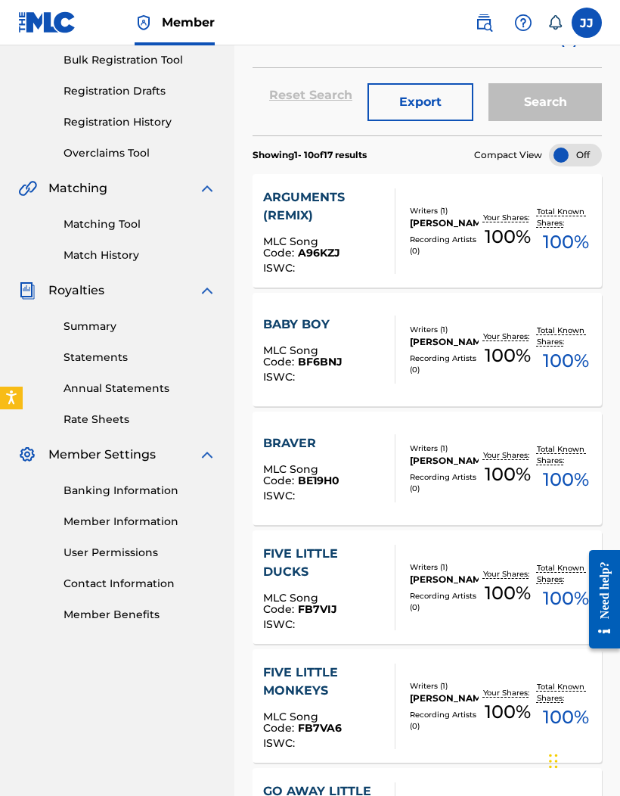
click at [455, 111] on button "Export" at bounding box center [421, 102] width 106 height 38
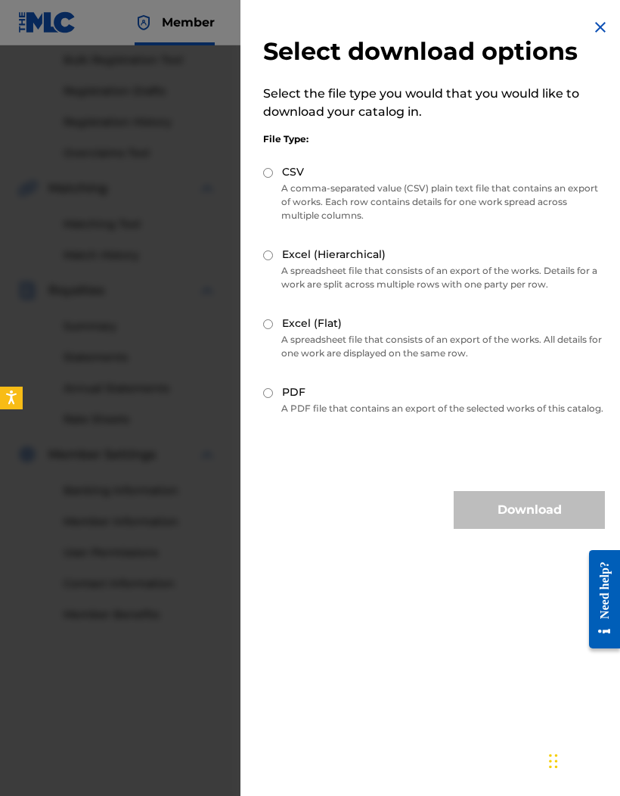
click at [267, 170] on input "CSV" at bounding box center [268, 173] width 10 height 10
radio input "true"
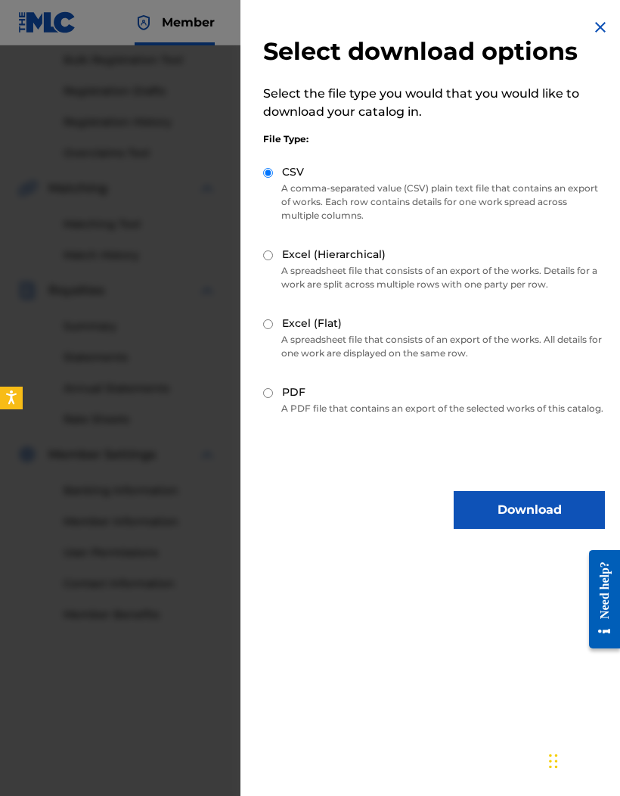
click at [551, 513] on button "Download" at bounding box center [529, 510] width 151 height 38
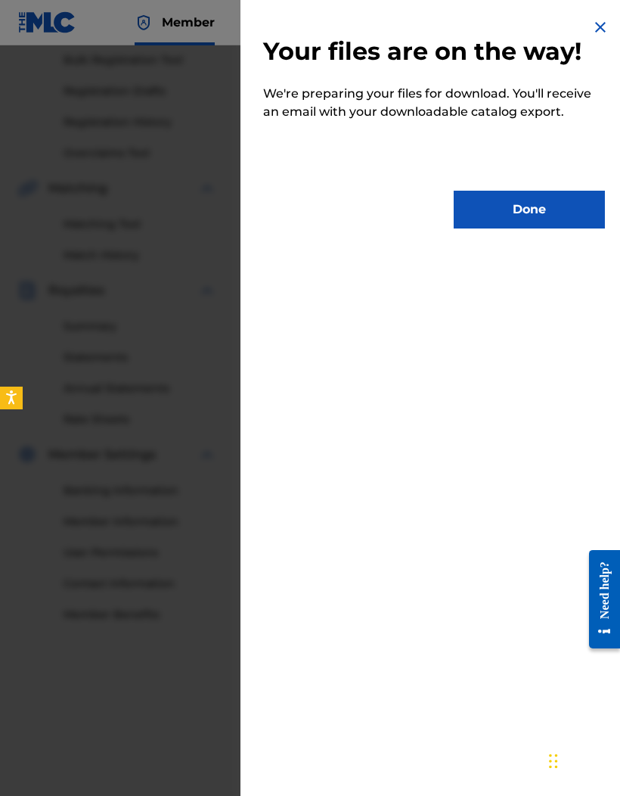
click at [566, 200] on button "Done" at bounding box center [529, 210] width 151 height 38
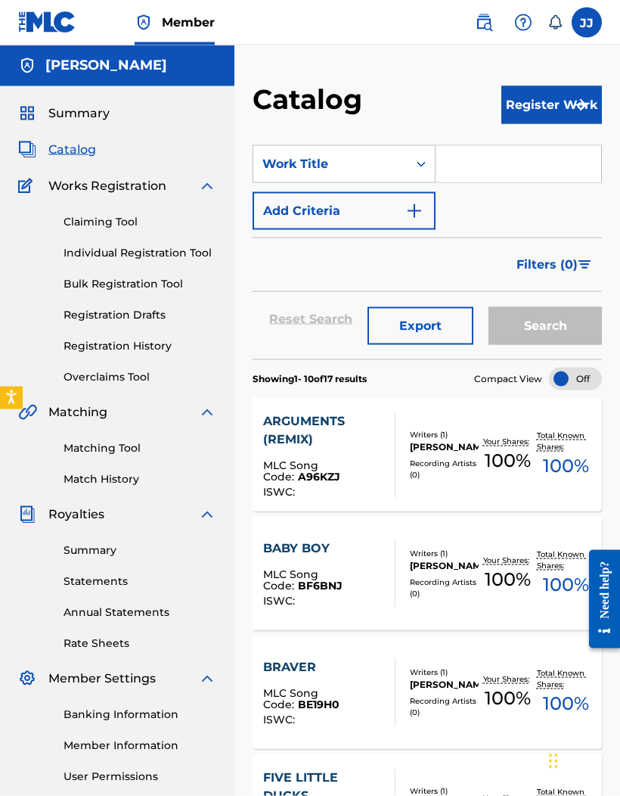
scroll to position [0, 0]
